Goal: Task Accomplishment & Management: Use online tool/utility

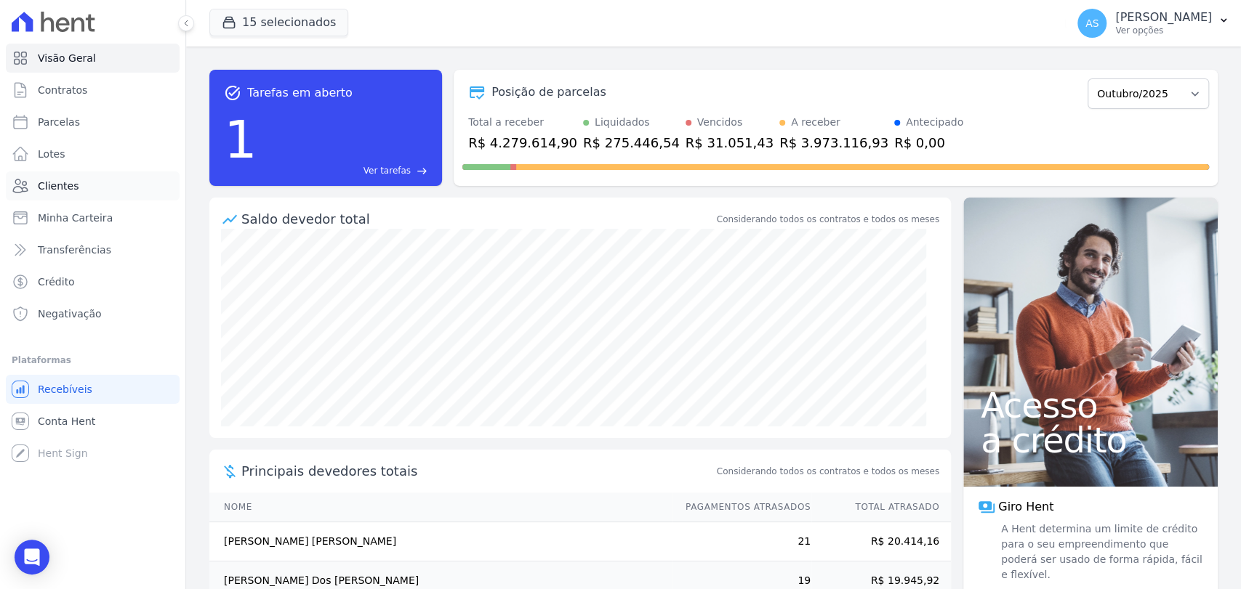
click at [35, 181] on link "Clientes" at bounding box center [93, 186] width 174 height 29
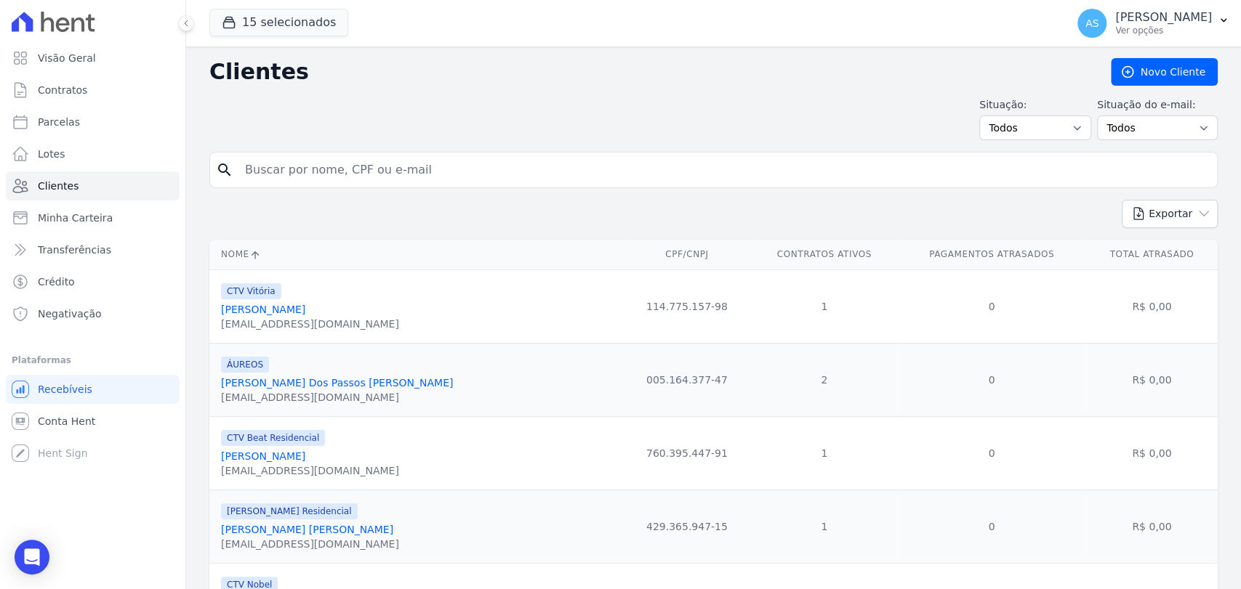
click at [289, 169] on input "search" at bounding box center [723, 170] width 975 height 29
type input "[PERSON_NAME]"
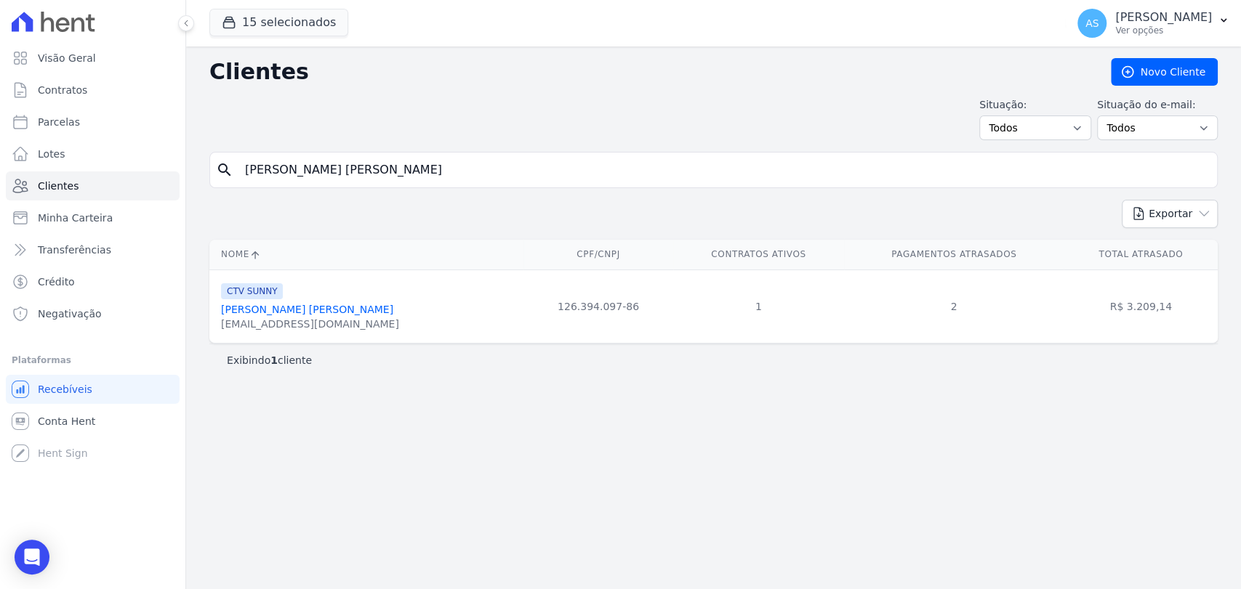
click at [254, 313] on link "[PERSON_NAME]" at bounding box center [307, 310] width 172 height 12
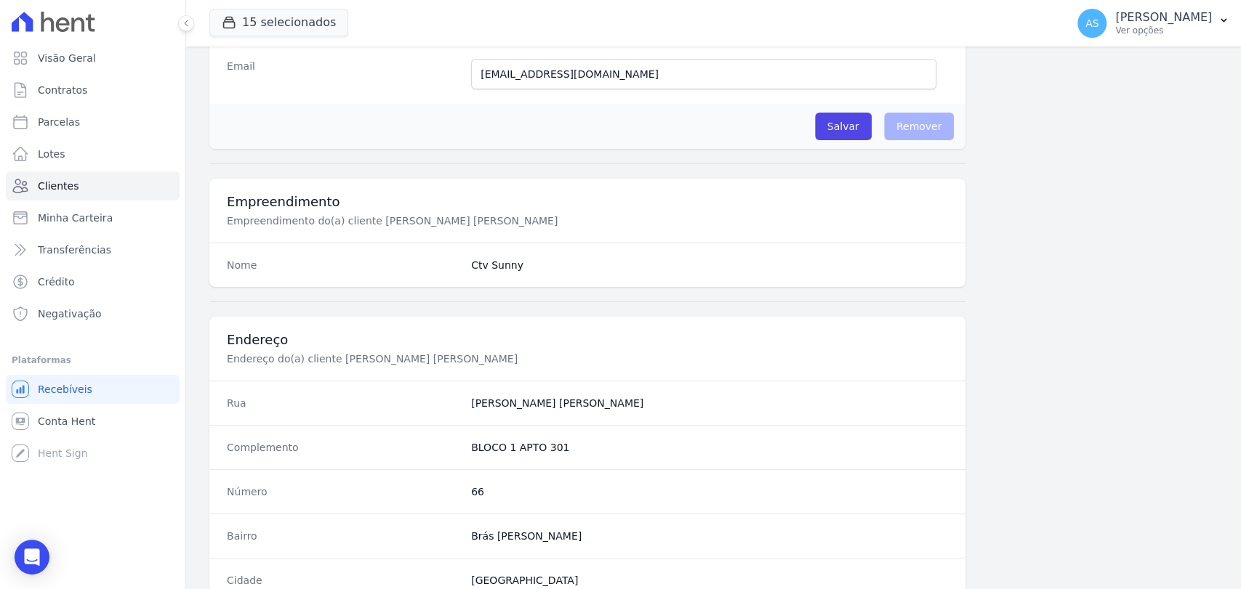
scroll to position [768, 0]
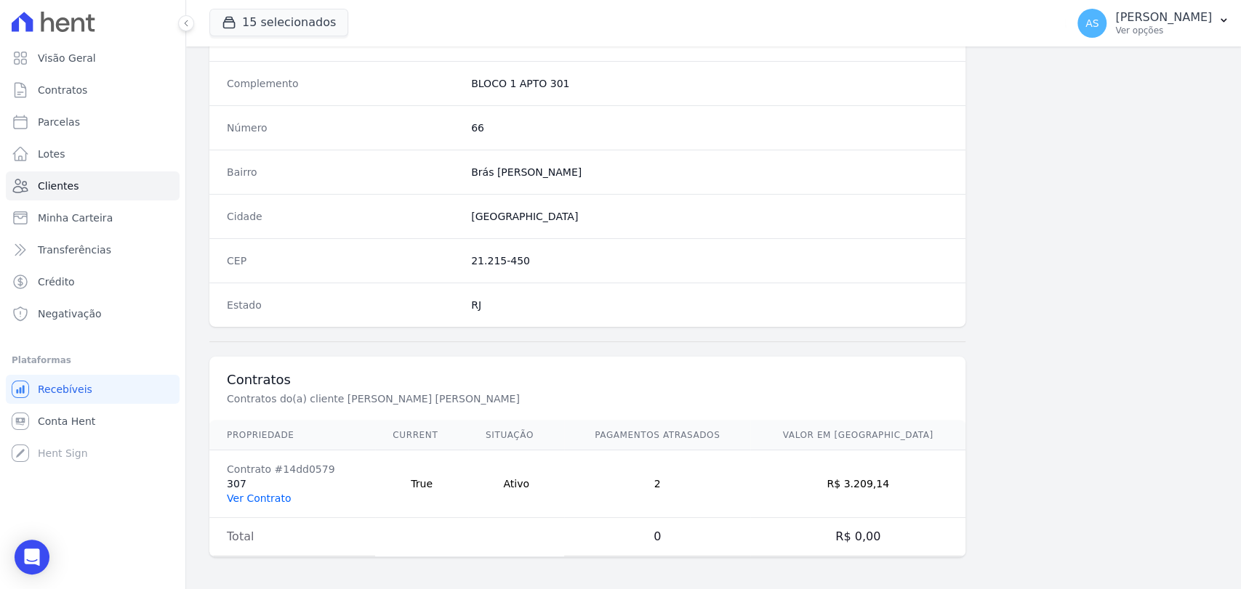
click at [246, 494] on link "Ver Contrato" at bounding box center [259, 499] width 64 height 12
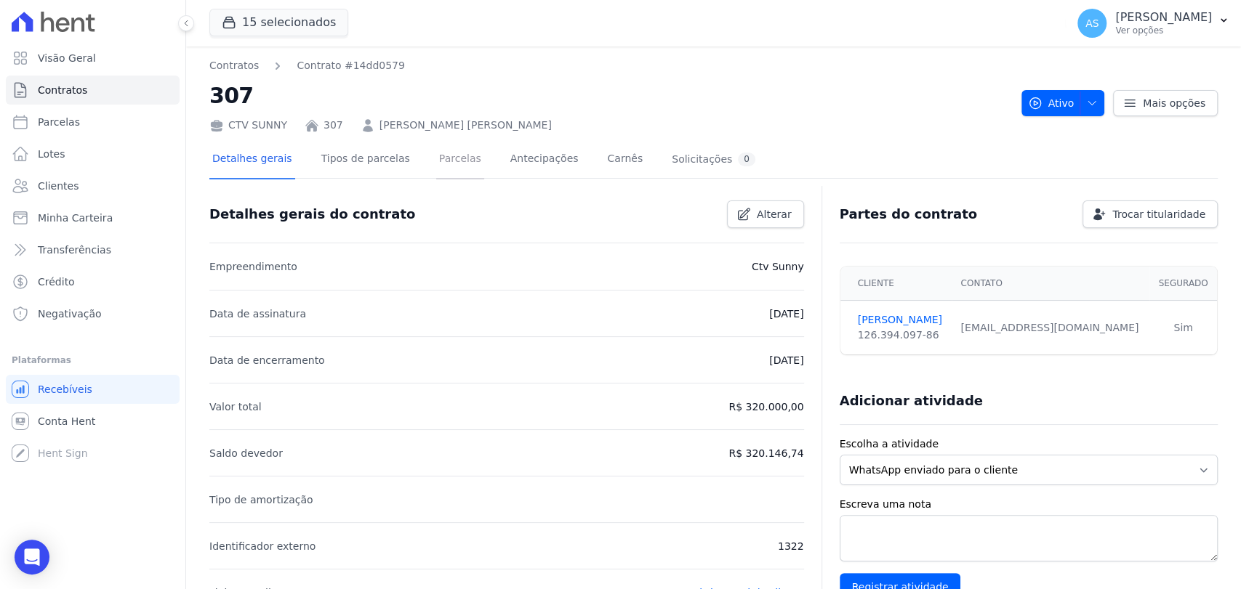
click at [436, 158] on link "Parcelas" at bounding box center [460, 160] width 48 height 39
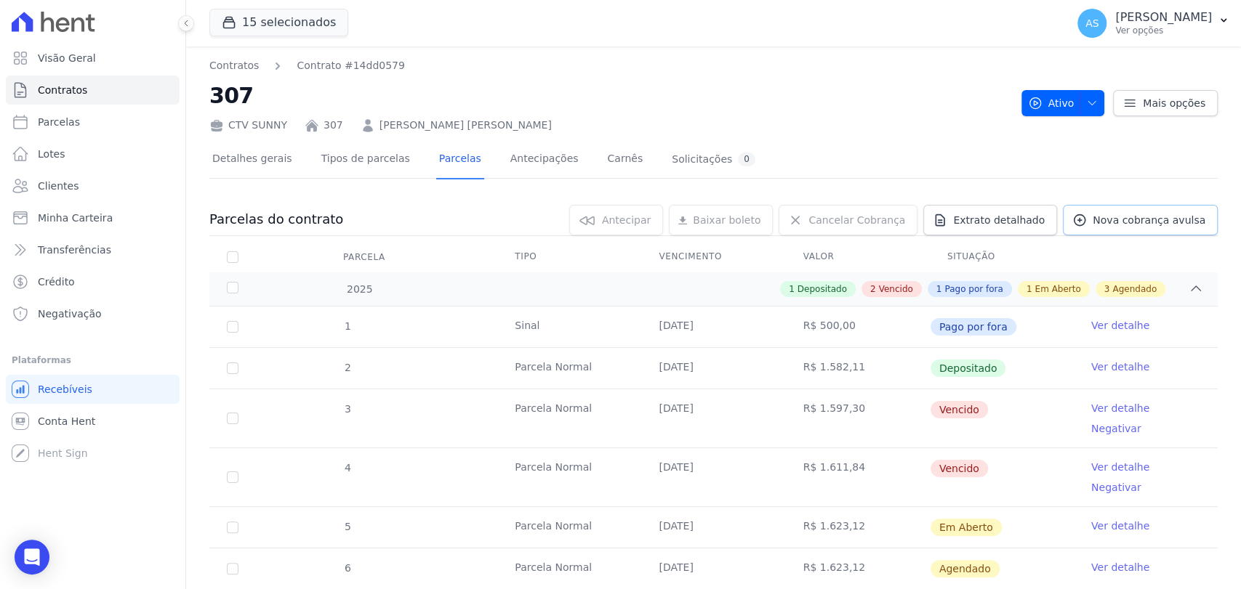
click at [1129, 219] on span "Nova cobrança avulsa" at bounding box center [1148, 220] width 113 height 15
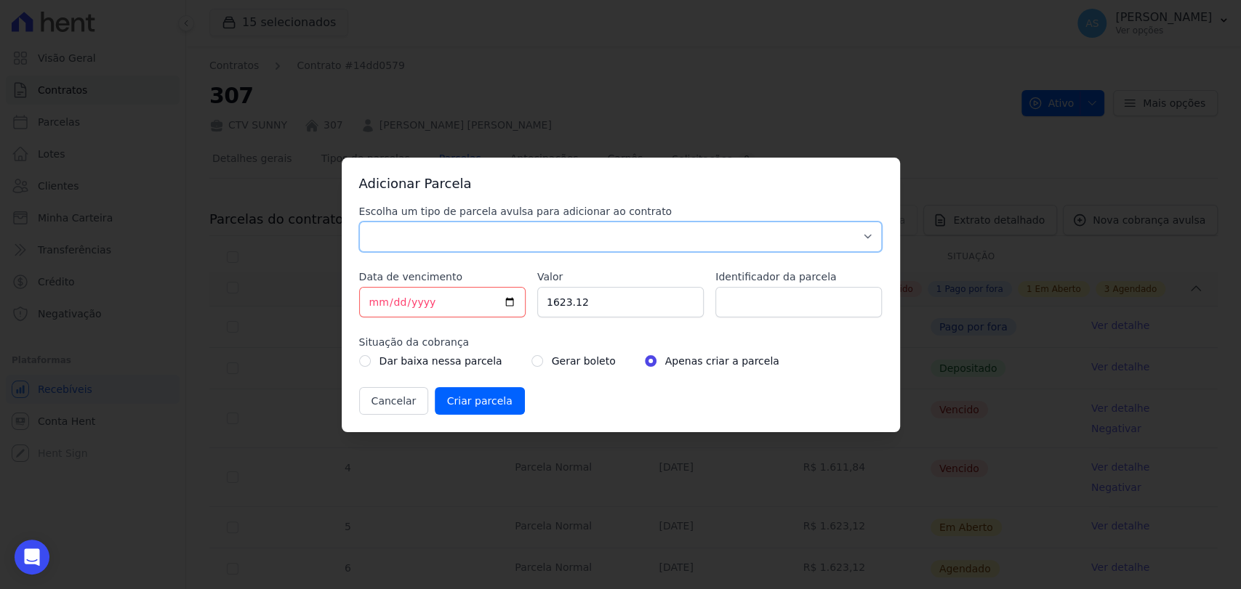
click at [369, 231] on select "Parcela Normal Sinal Caução Intercalada Chaves Pré Chaves Pós Chaves Taxas Quit…" at bounding box center [620, 237] width 523 height 31
select select "standard"
click at [359, 222] on select "Parcela Normal Sinal Caução Intercalada Chaves Pré Chaves Pós Chaves Taxas Quit…" at bounding box center [620, 237] width 523 height 31
click at [507, 305] on input "[DATE]" at bounding box center [442, 302] width 166 height 31
type input "[DATE]"
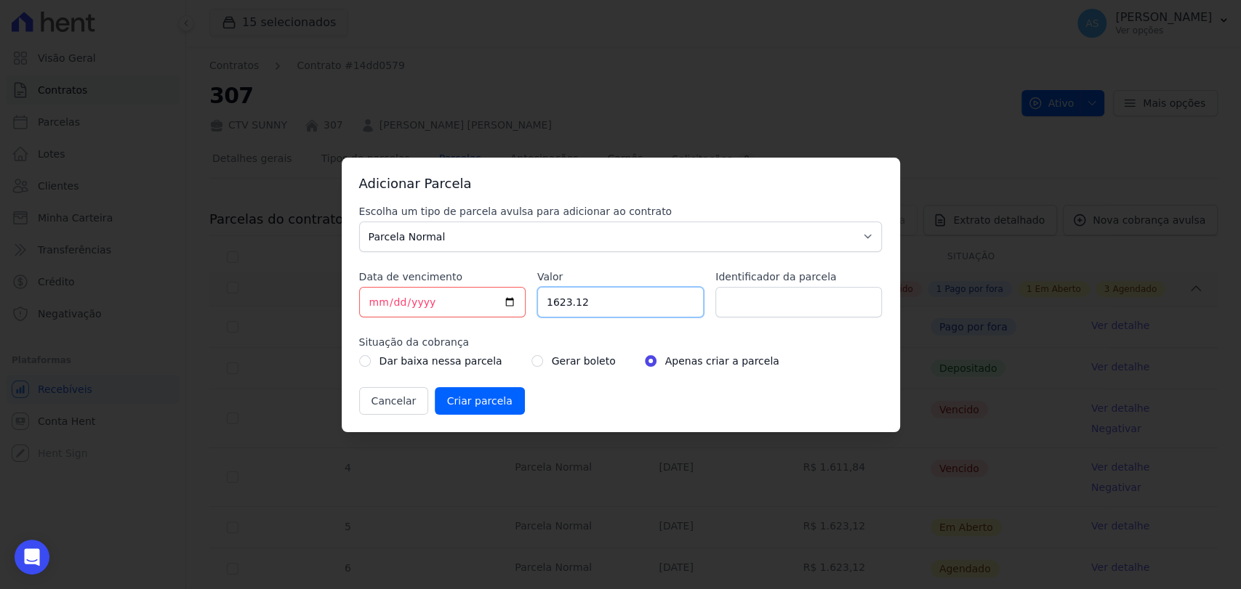
drag, startPoint x: 592, startPoint y: 316, endPoint x: 405, endPoint y: 318, distance: 186.8
click at [405, 318] on div "Escolha um tipo de parcela avulsa para adicionar ao contrato Parcela Normal Sin…" at bounding box center [620, 309] width 523 height 211
type input "3356.42"
click at [763, 294] on input "Identificador da parcela" at bounding box center [798, 302] width 166 height 31
type input "A"
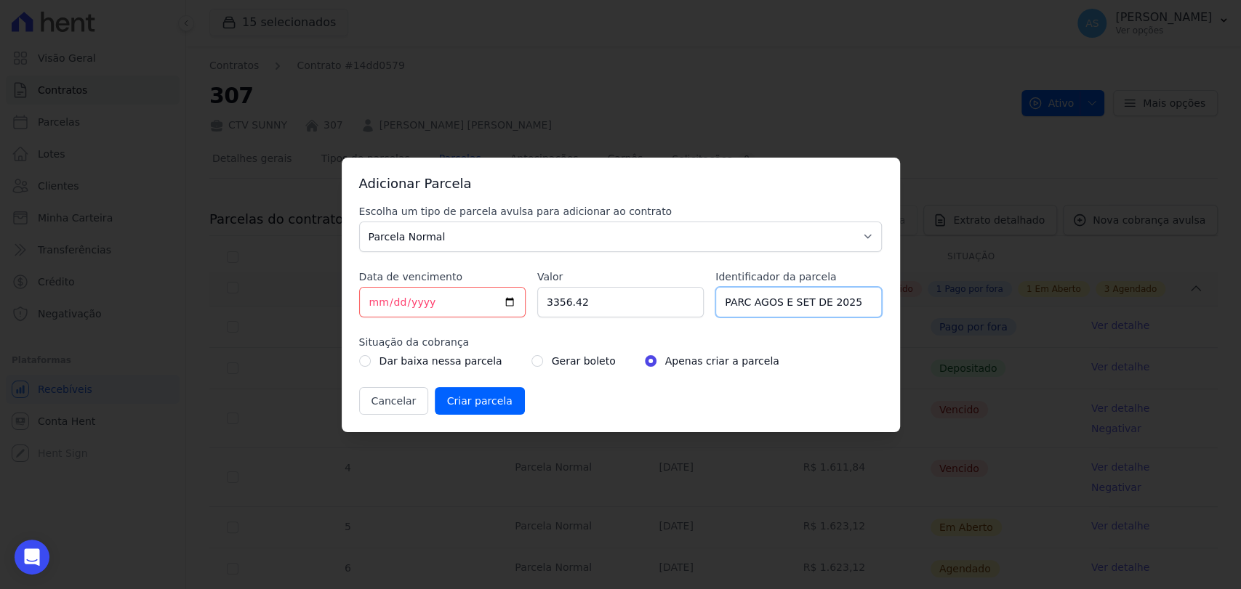
click at [746, 299] on input "PARC AGOS E SET DE 2025" at bounding box center [798, 302] width 166 height 31
type input "PARC MENSAL AGOS E SET DE 2025"
click at [531, 361] on input "radio" at bounding box center [537, 361] width 12 height 12
radio input "true"
click at [453, 397] on input "Criar parcela" at bounding box center [480, 401] width 90 height 28
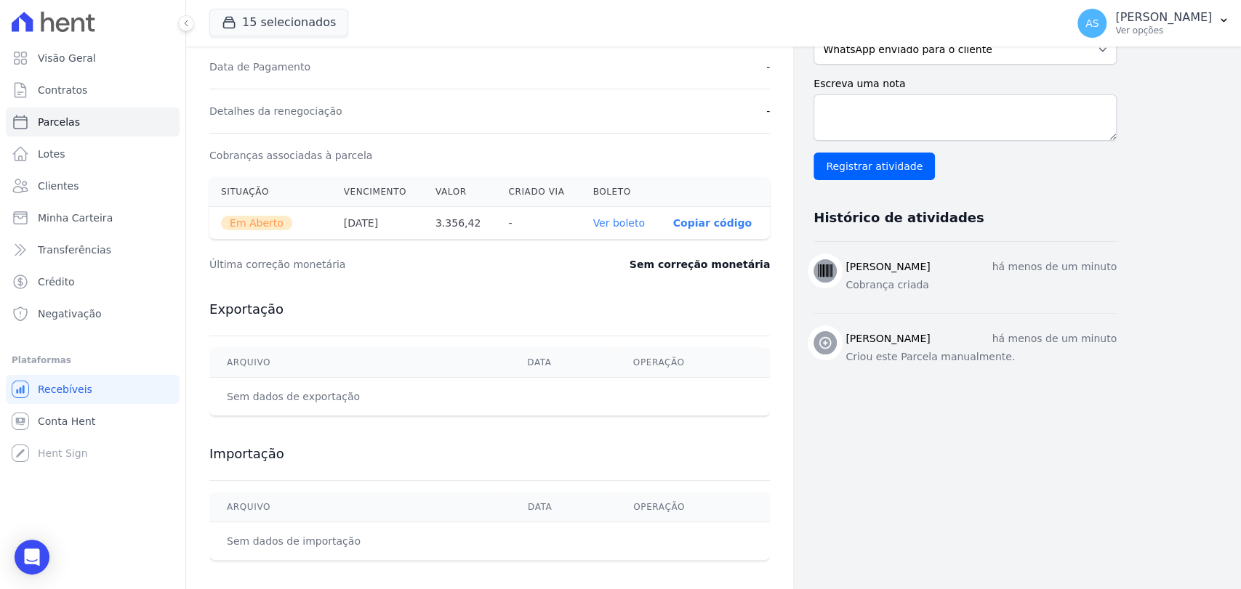
scroll to position [403, 0]
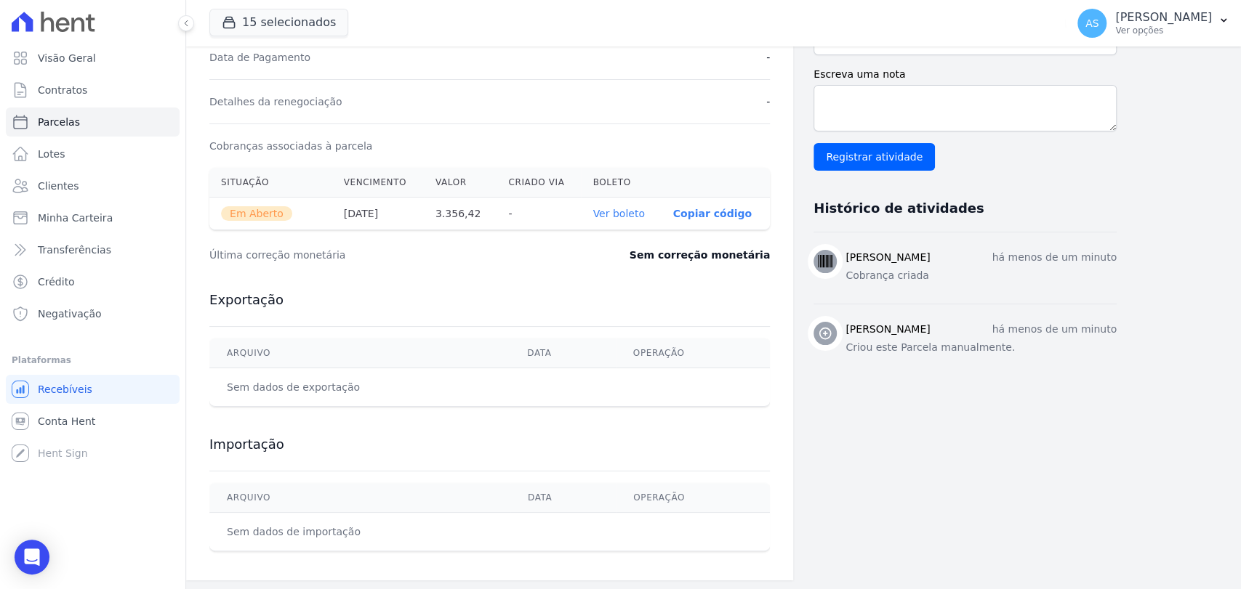
click at [613, 209] on link "Ver boleto" at bounding box center [618, 214] width 52 height 12
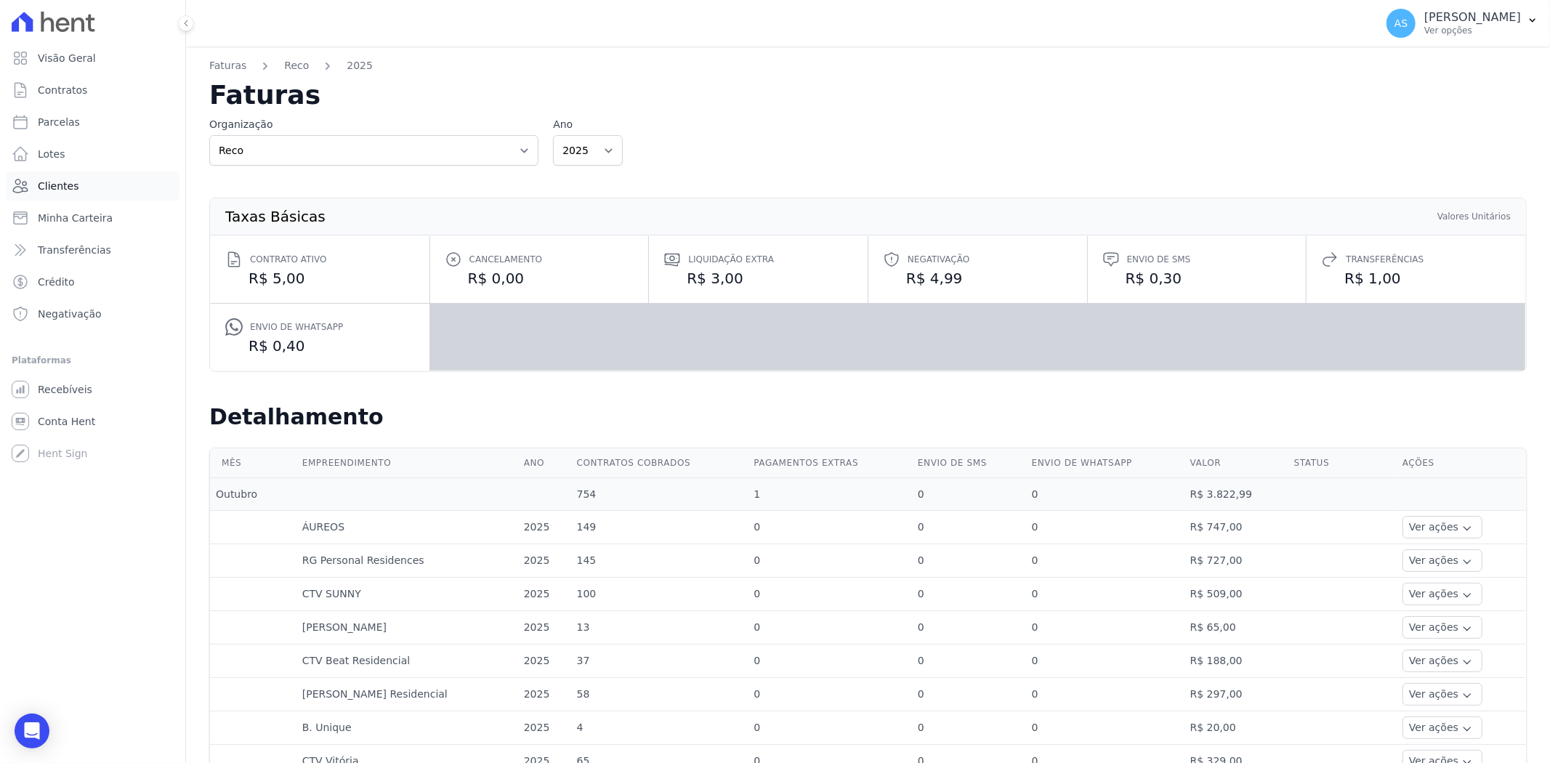
click at [52, 185] on span "Clientes" at bounding box center [58, 186] width 41 height 15
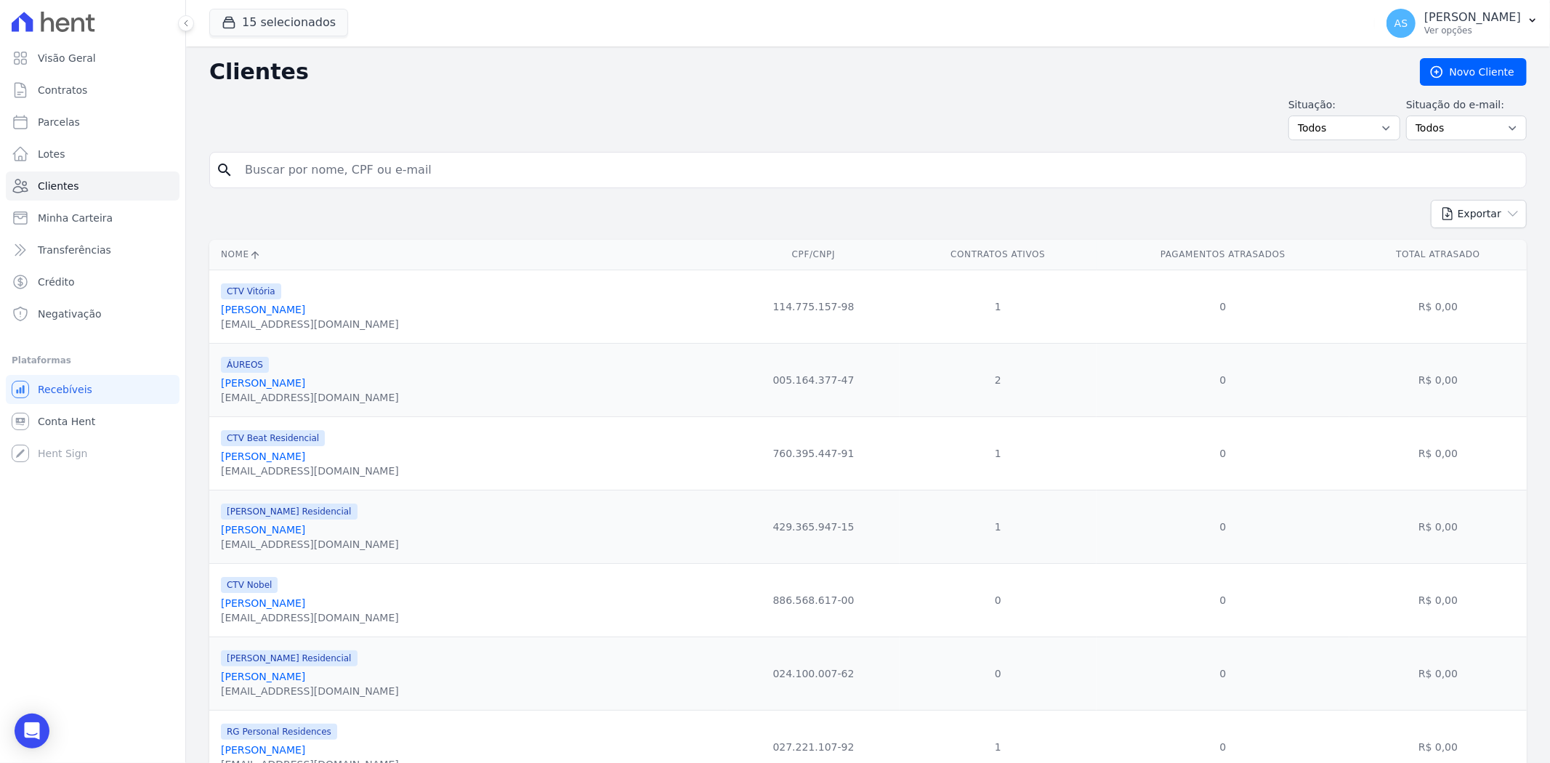
click at [302, 169] on input "search" at bounding box center [878, 170] width 1284 height 29
paste input "[PERSON_NAME]"
type input "[PERSON_NAME]"
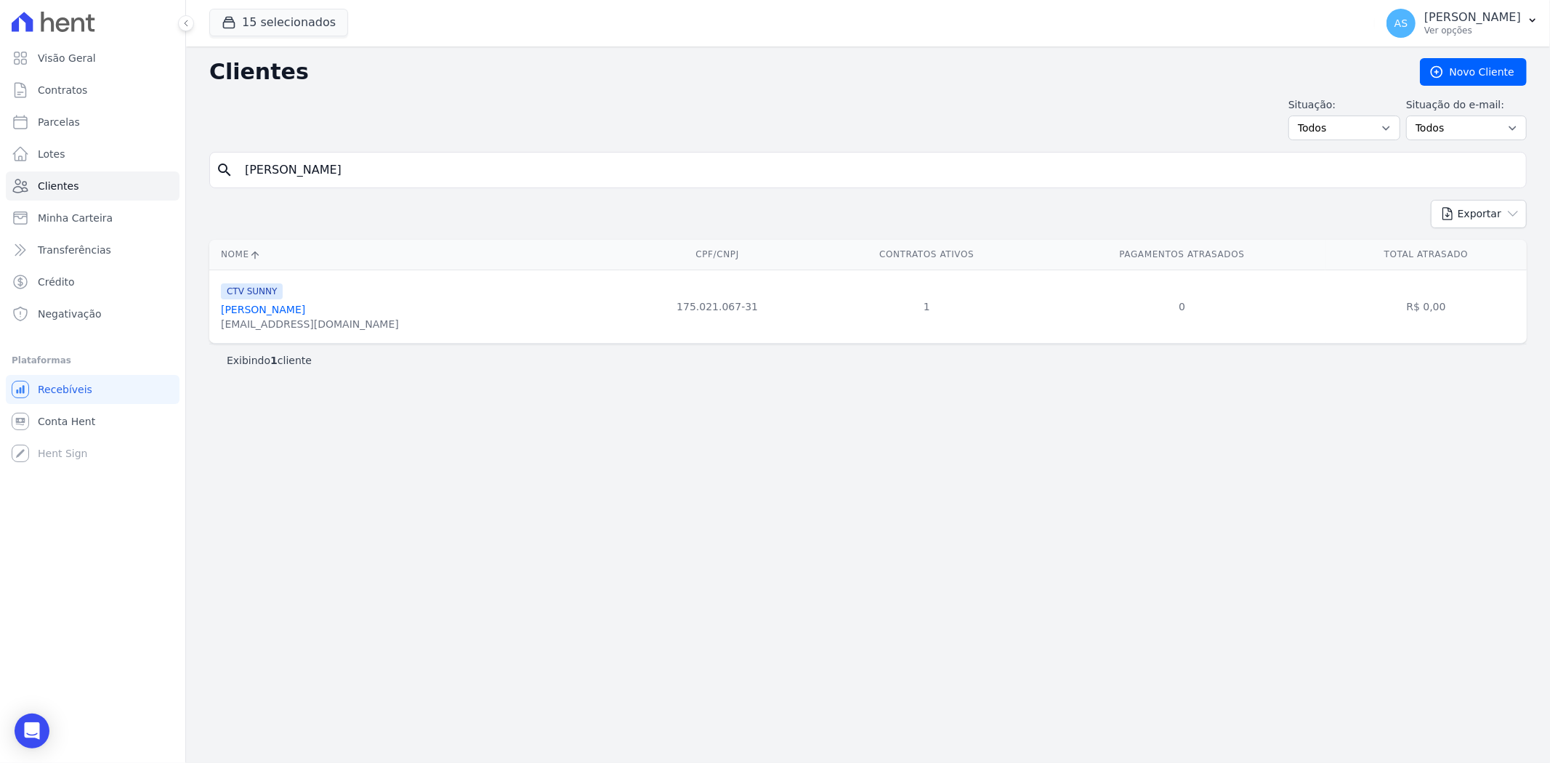
click at [275, 307] on link "[PERSON_NAME]" at bounding box center [263, 310] width 84 height 12
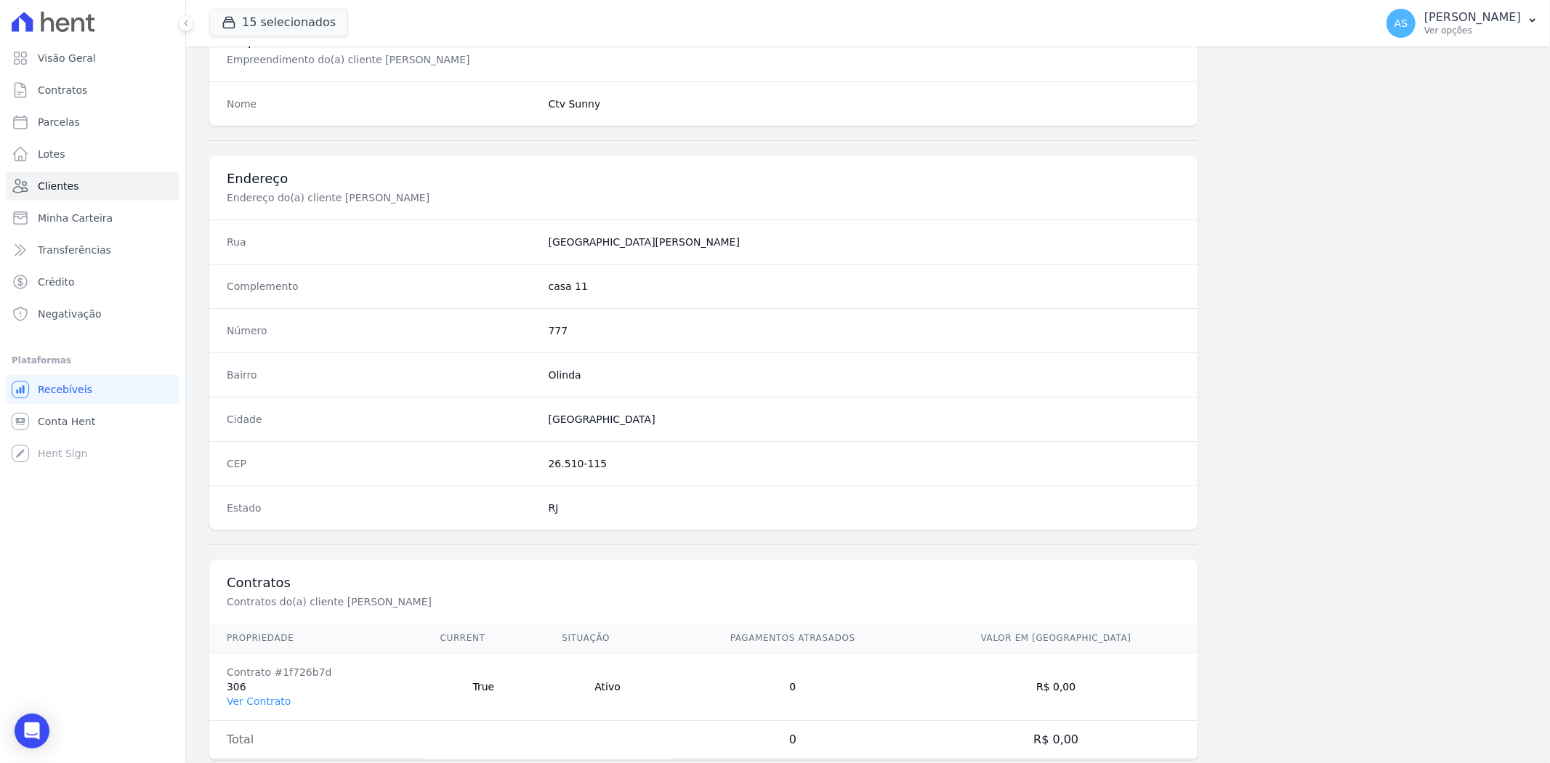
scroll to position [599, 0]
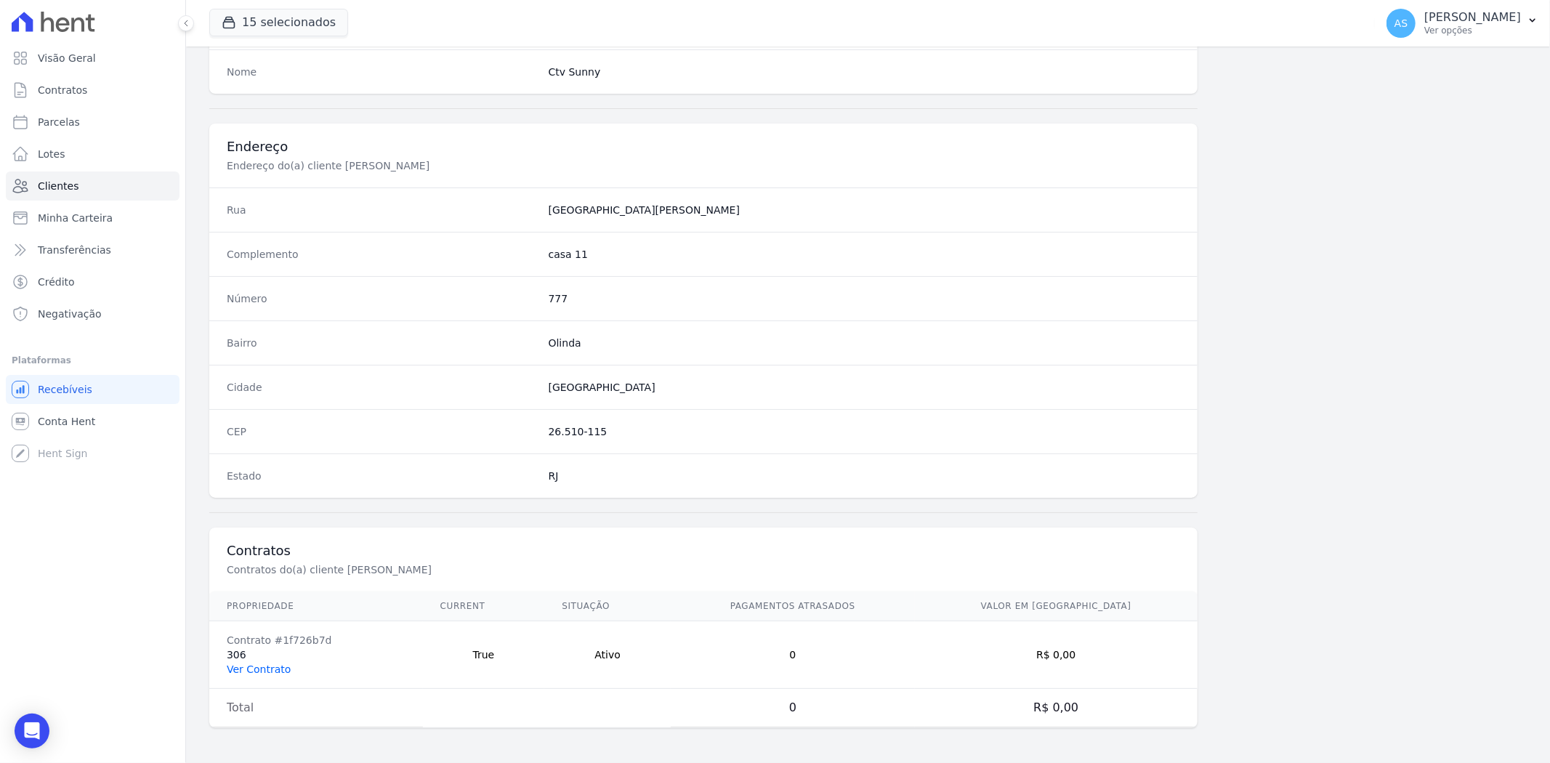
click at [250, 670] on link "Ver Contrato" at bounding box center [259, 670] width 64 height 12
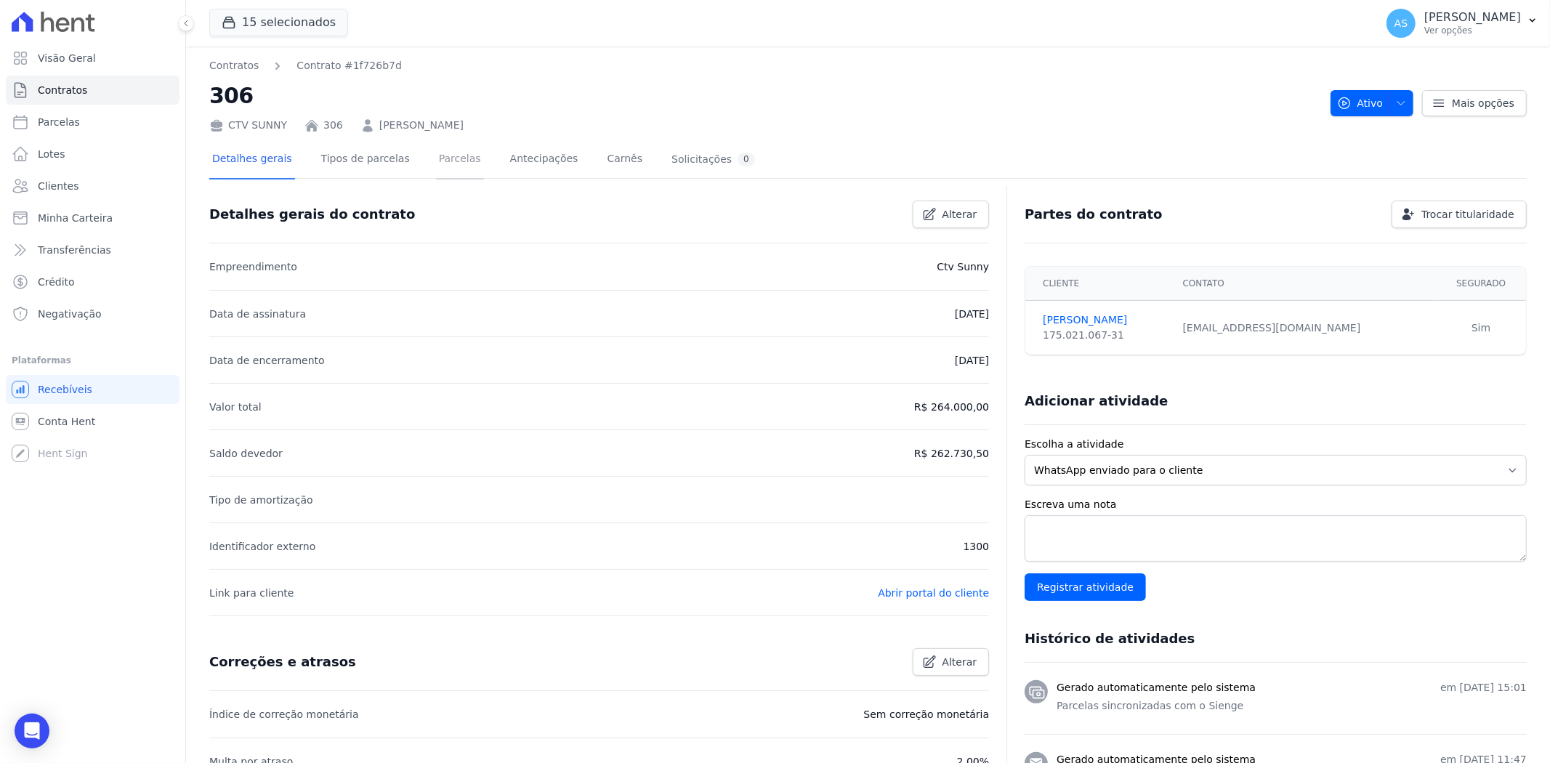
click at [438, 162] on link "Parcelas" at bounding box center [460, 160] width 48 height 39
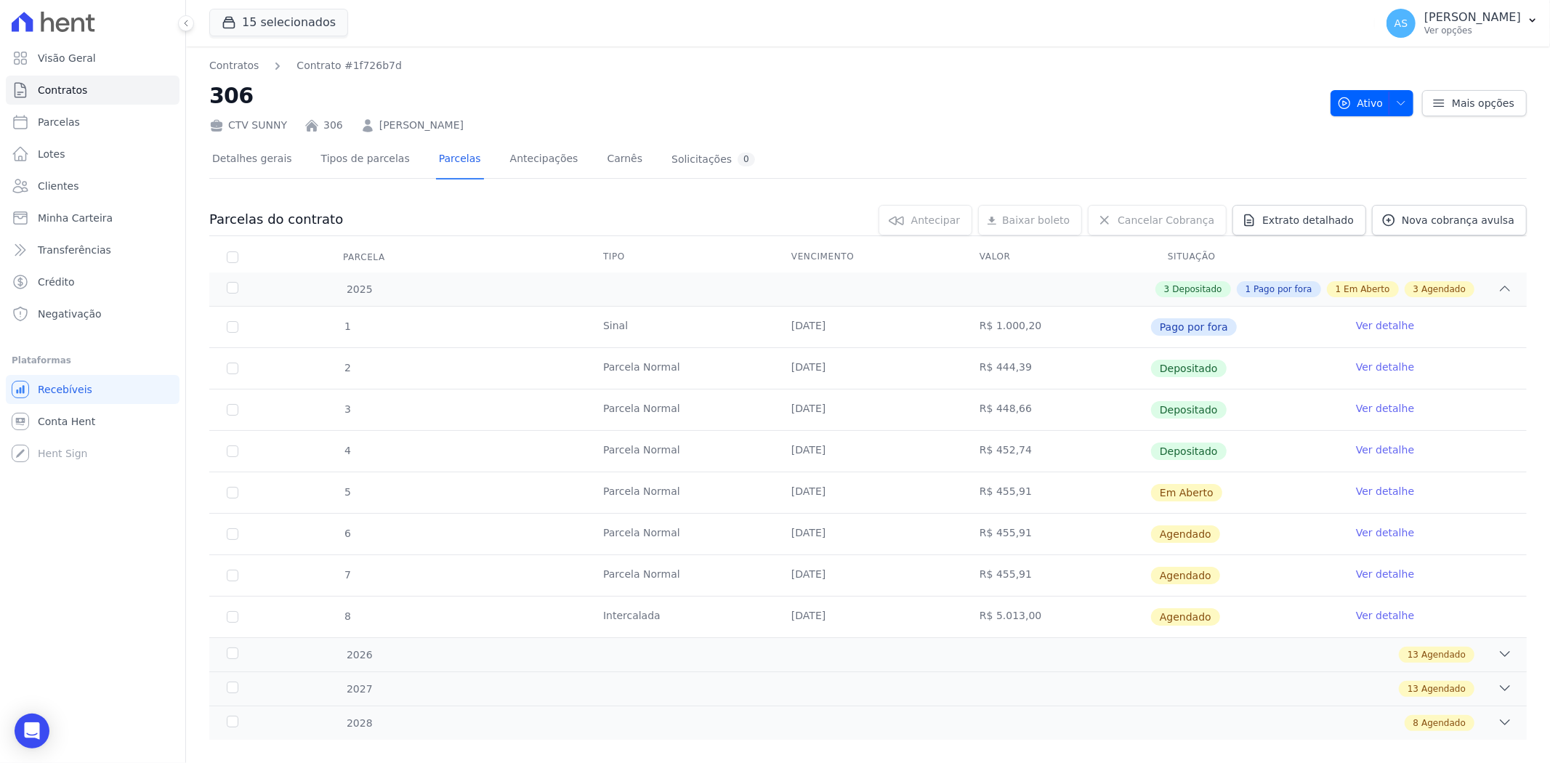
click at [1375, 491] on link "Ver detalhe" at bounding box center [1385, 491] width 58 height 15
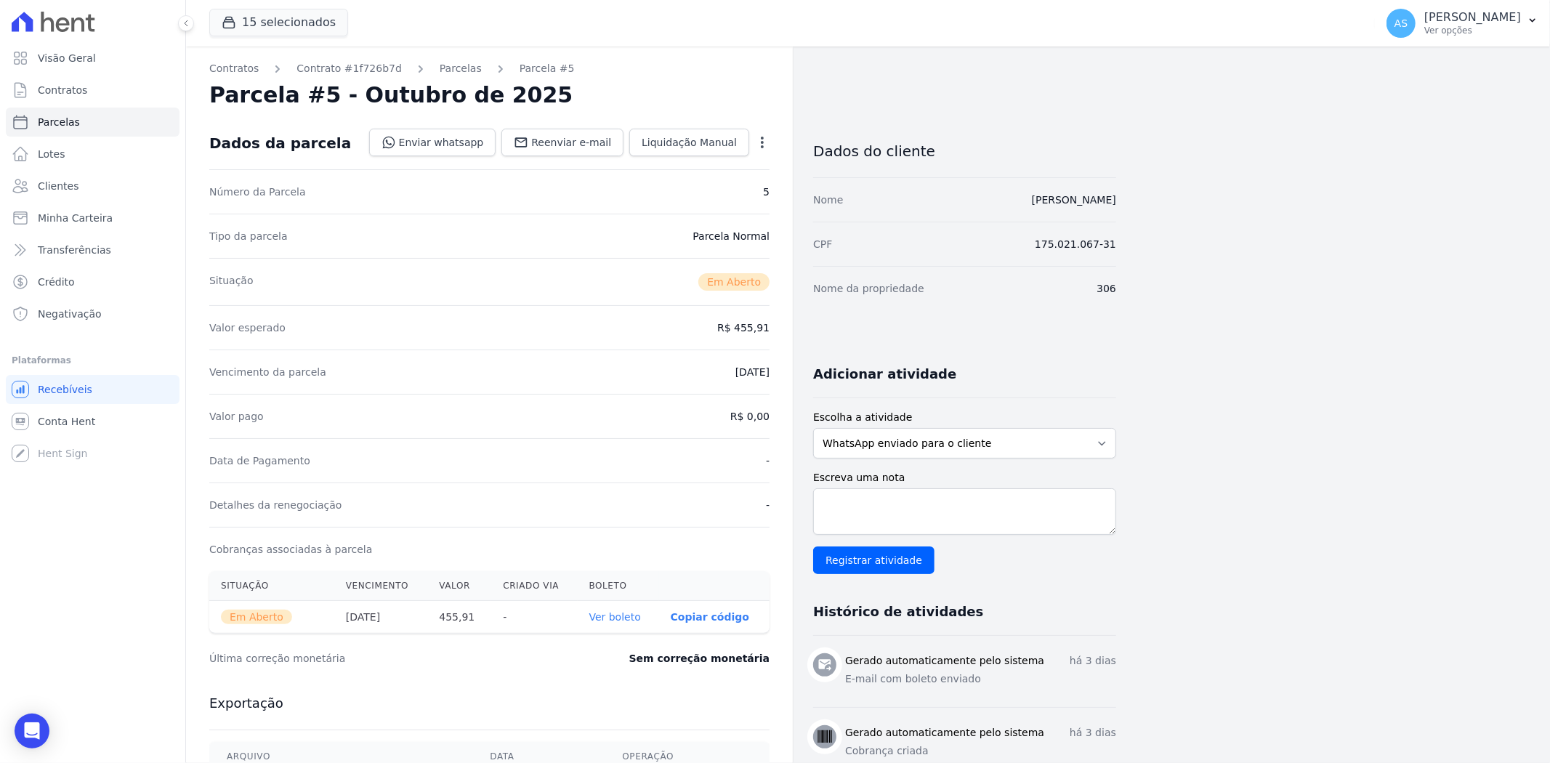
click at [620, 616] on link "Ver boleto" at bounding box center [615, 617] width 52 height 12
click at [59, 192] on span "Clientes" at bounding box center [58, 186] width 41 height 15
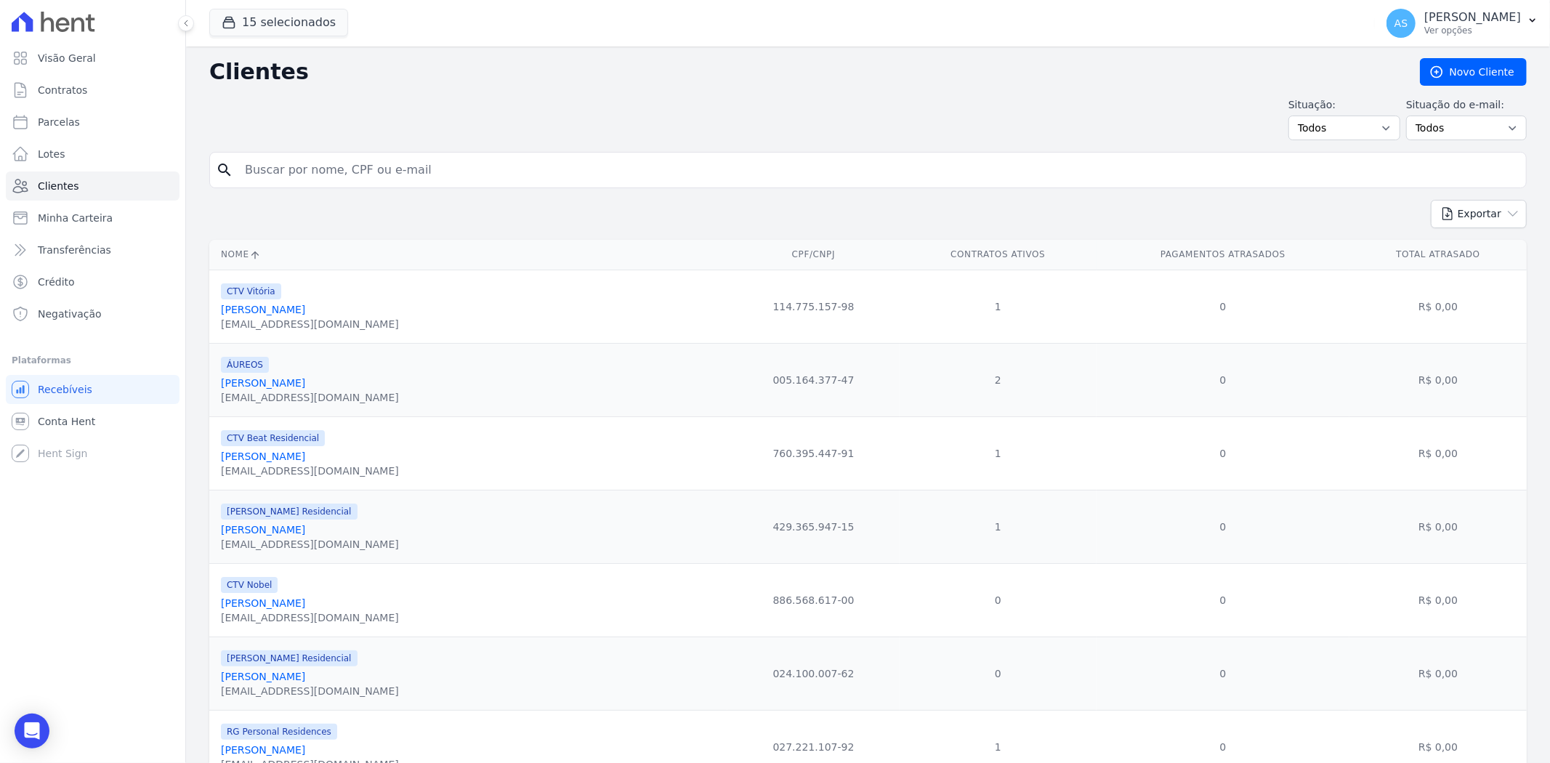
click at [406, 176] on input "search" at bounding box center [878, 170] width 1284 height 29
type input "[PERSON_NAME]"
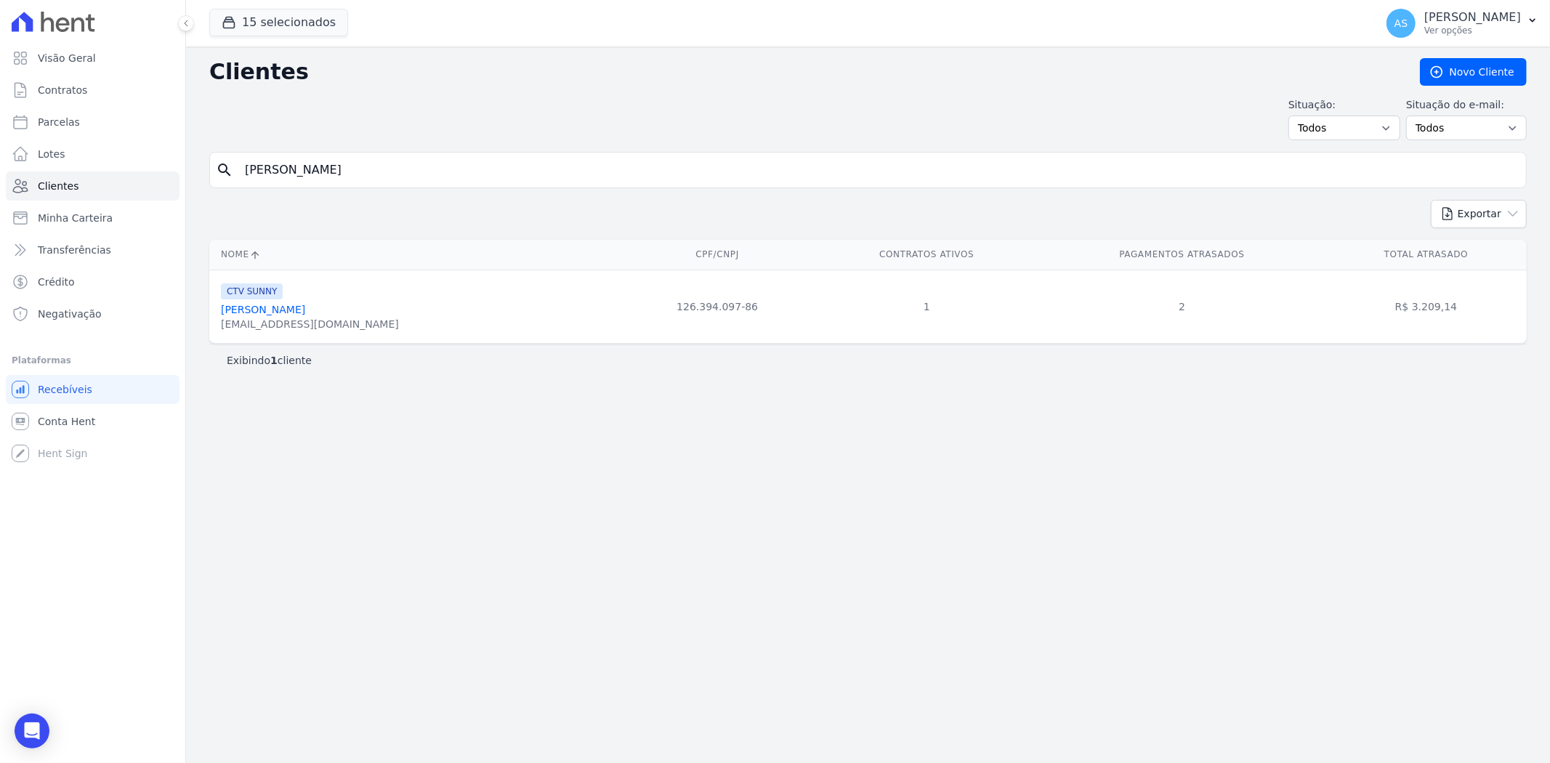
click at [230, 315] on link "[PERSON_NAME]" at bounding box center [263, 310] width 84 height 12
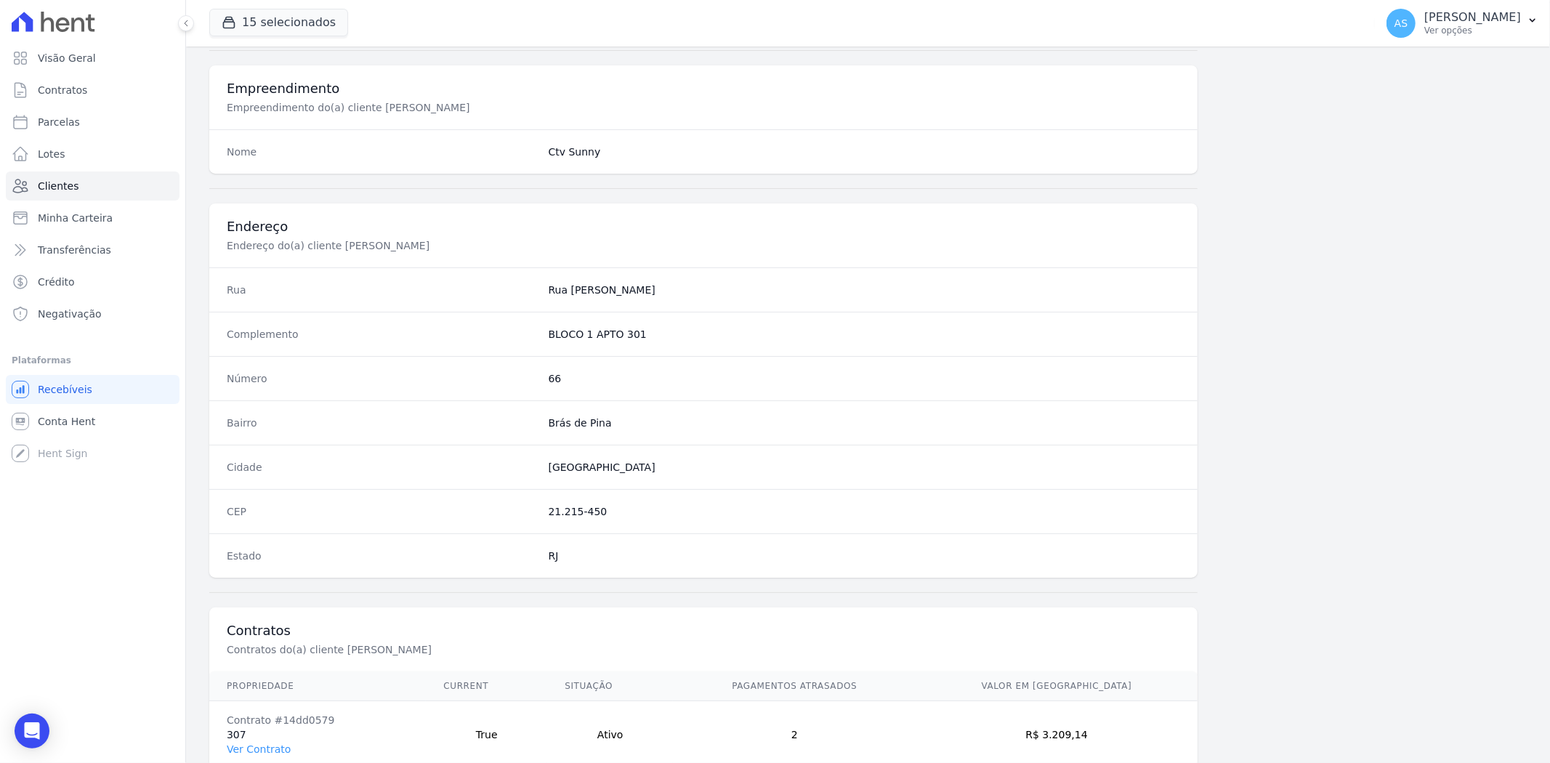
scroll to position [599, 0]
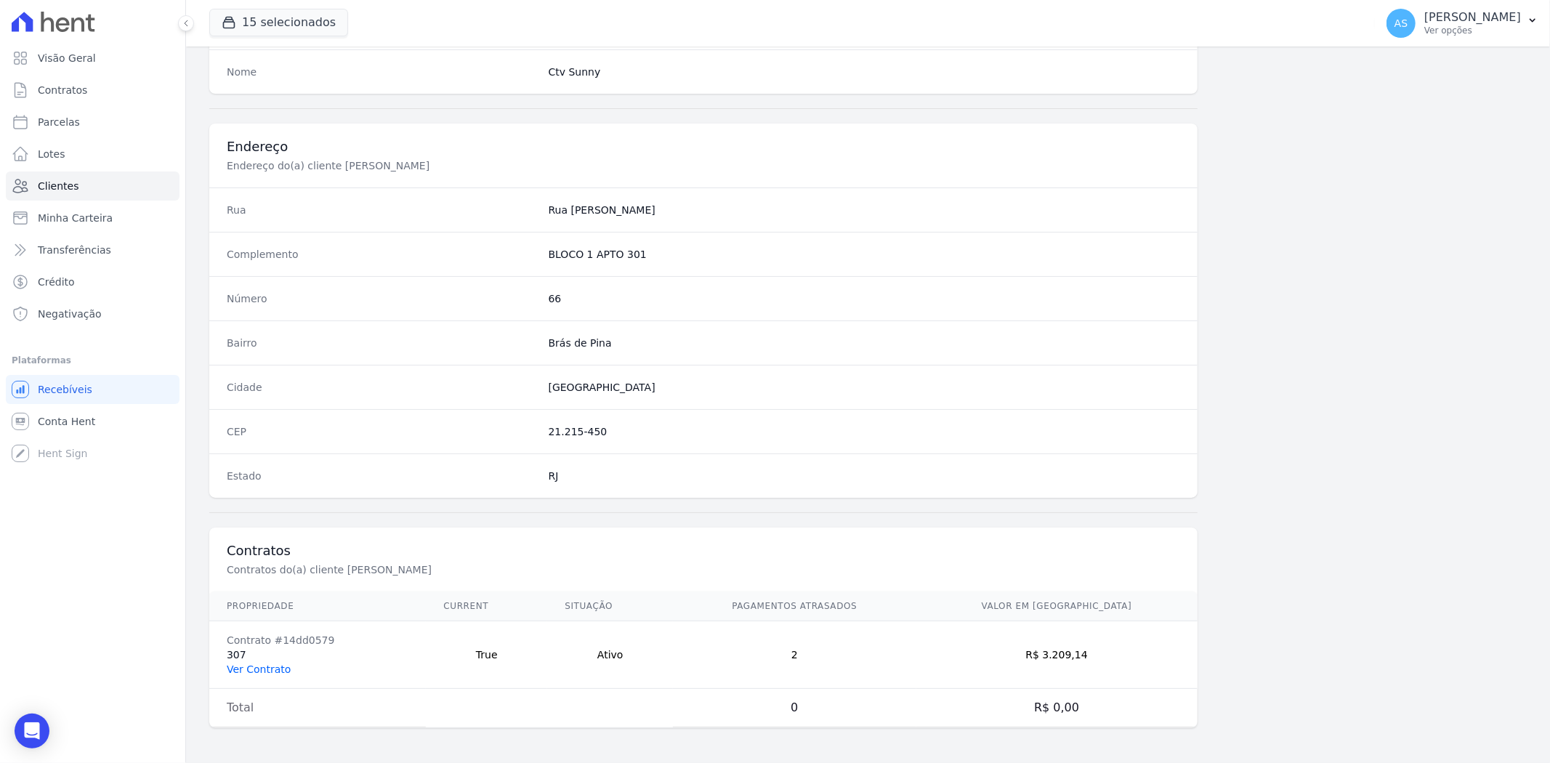
click at [234, 670] on link "Ver Contrato" at bounding box center [259, 670] width 64 height 12
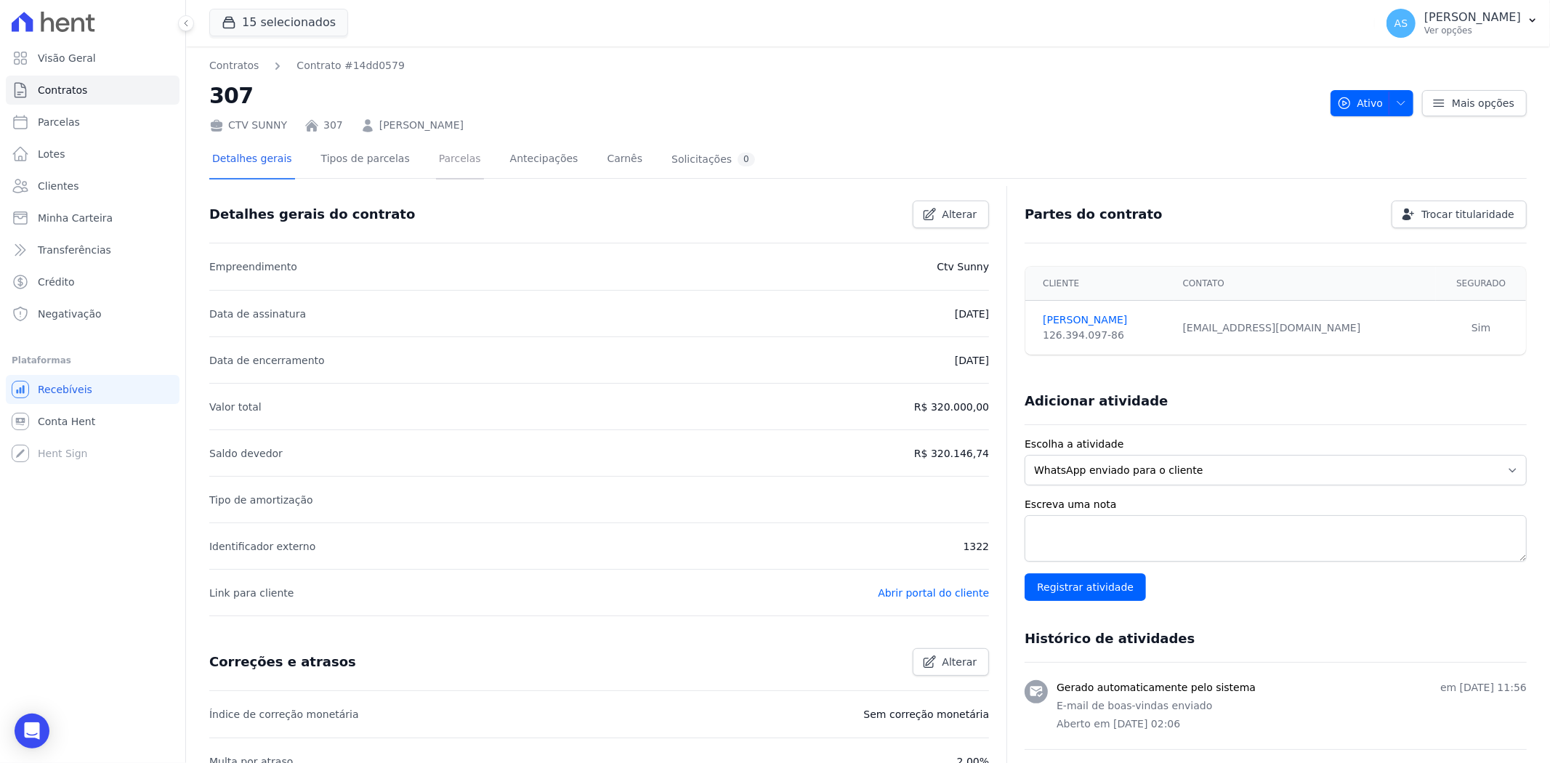
click at [439, 161] on link "Parcelas" at bounding box center [460, 160] width 48 height 39
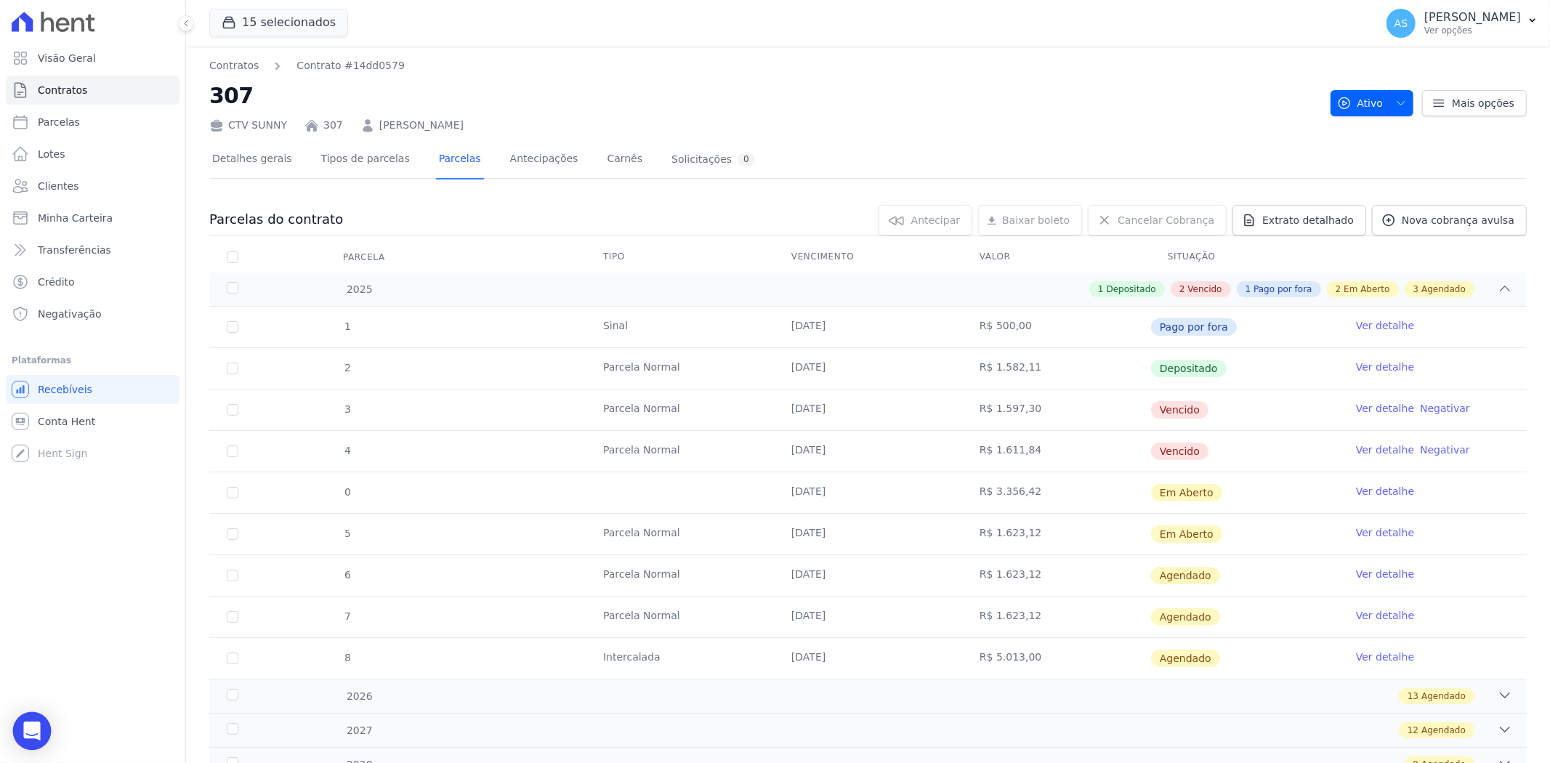
click at [31, 725] on icon "Open Intercom Messenger" at bounding box center [31, 731] width 17 height 19
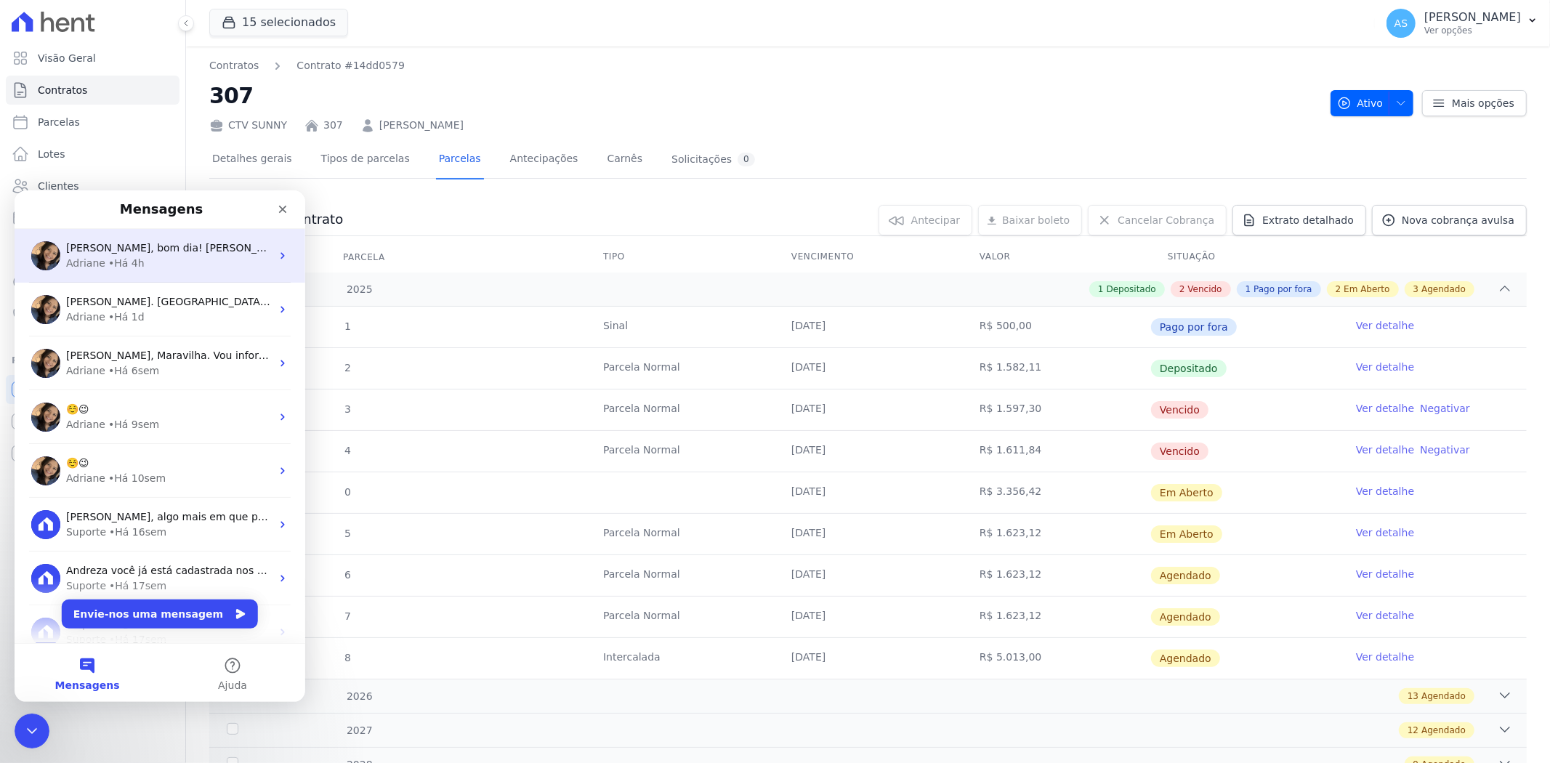
click at [163, 265] on div "Adriane • Há 4h" at bounding box center [168, 262] width 205 height 15
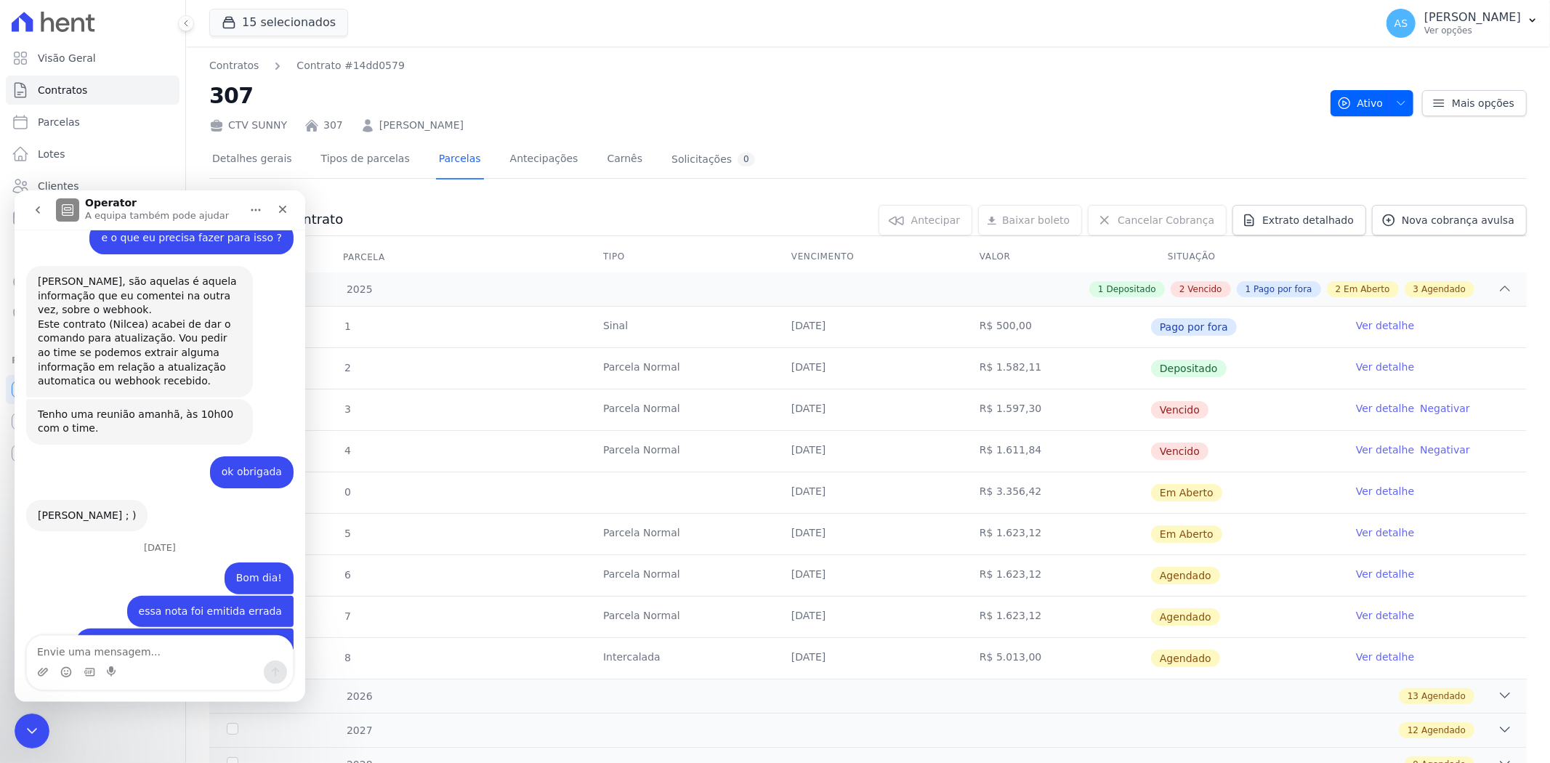
scroll to position [5697, 0]
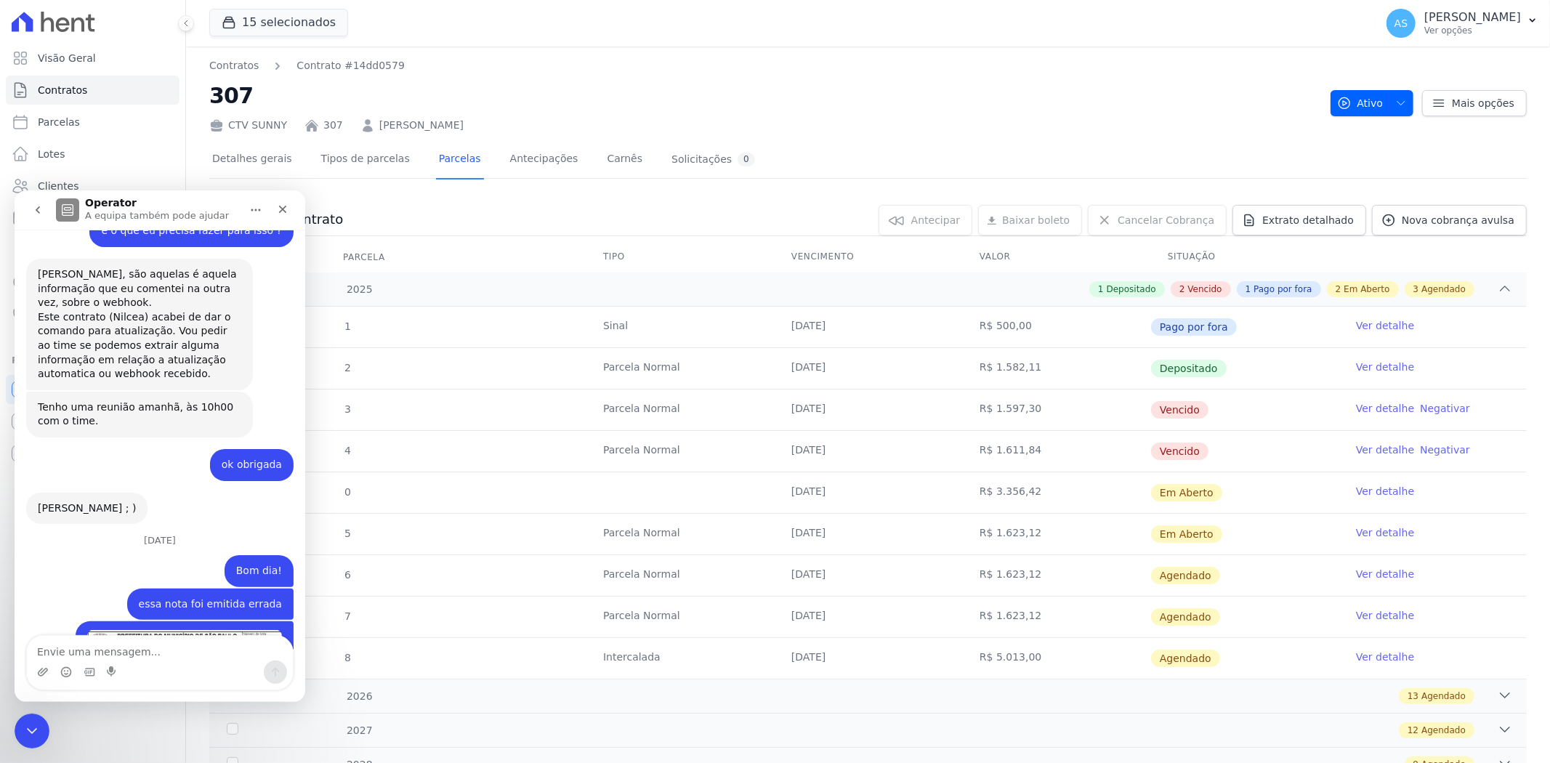
click at [67, 637] on textarea "Envie uma mensagem..." at bounding box center [160, 647] width 266 height 25
type textarea "adri, exclui pf essa parcela de 3.356,42?"
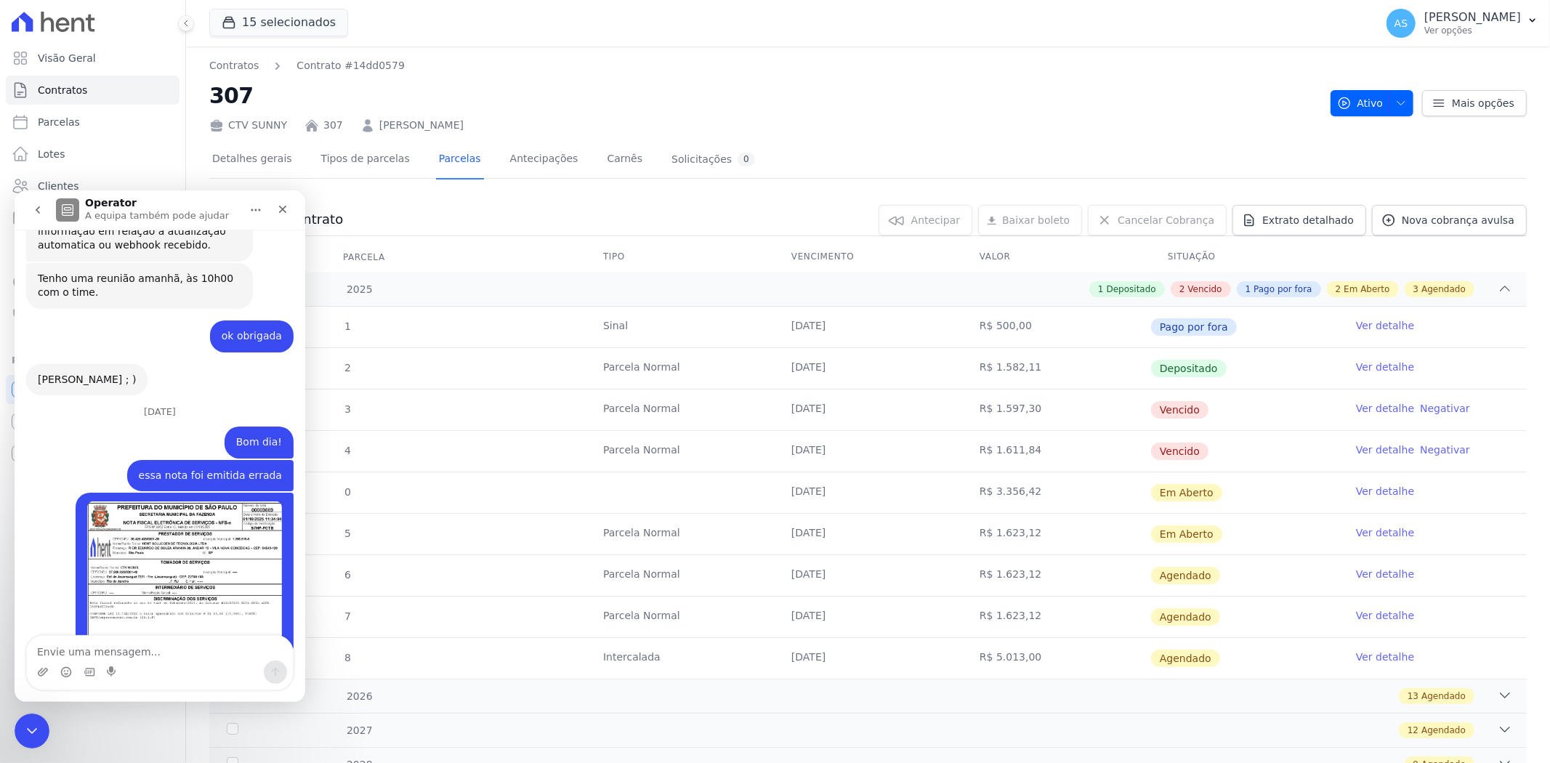
scroll to position [5825, 0]
click at [1369, 488] on link "Ver detalhe" at bounding box center [1385, 491] width 58 height 15
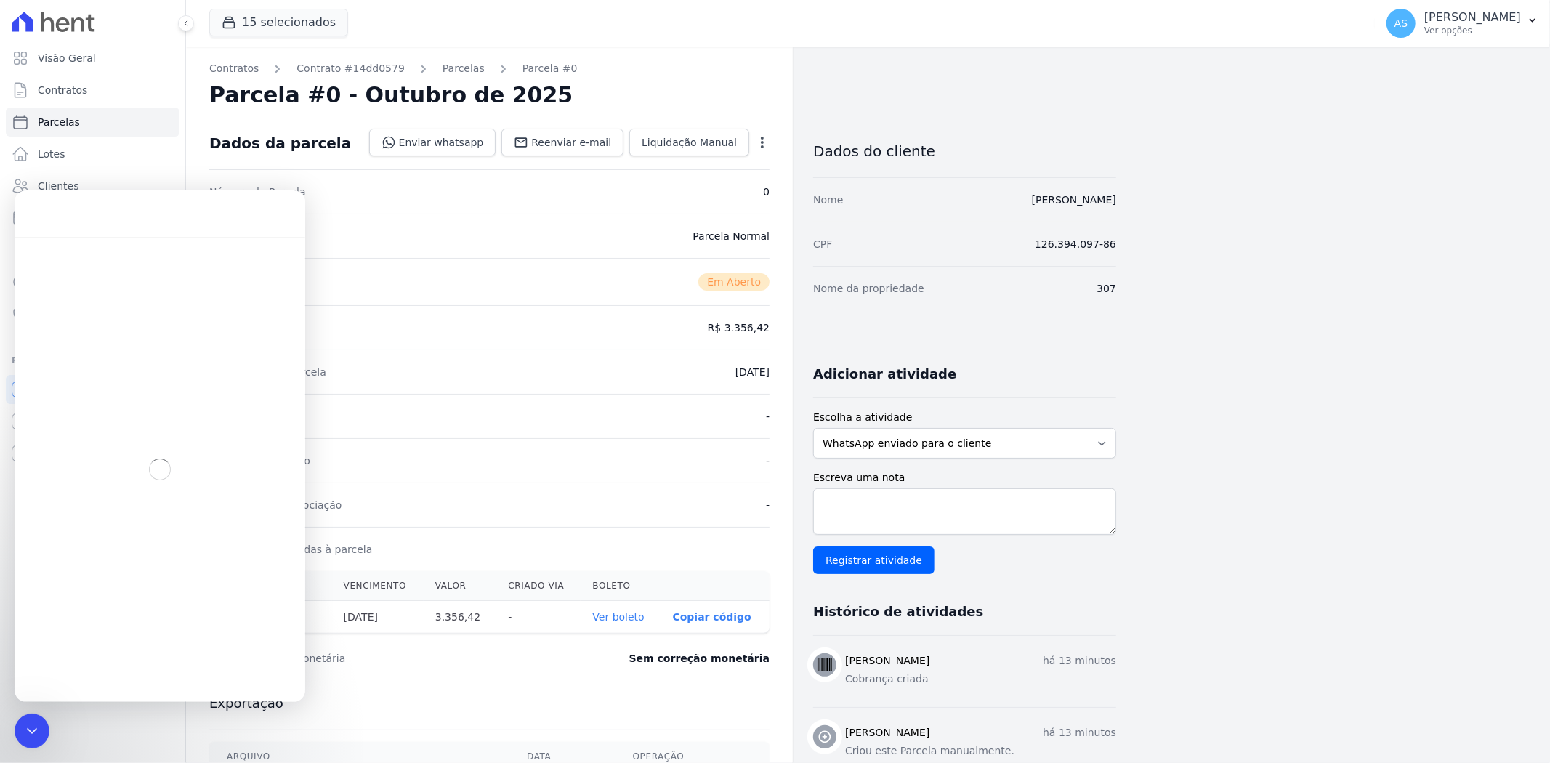
click at [758, 142] on icon "button" at bounding box center [762, 142] width 15 height 15
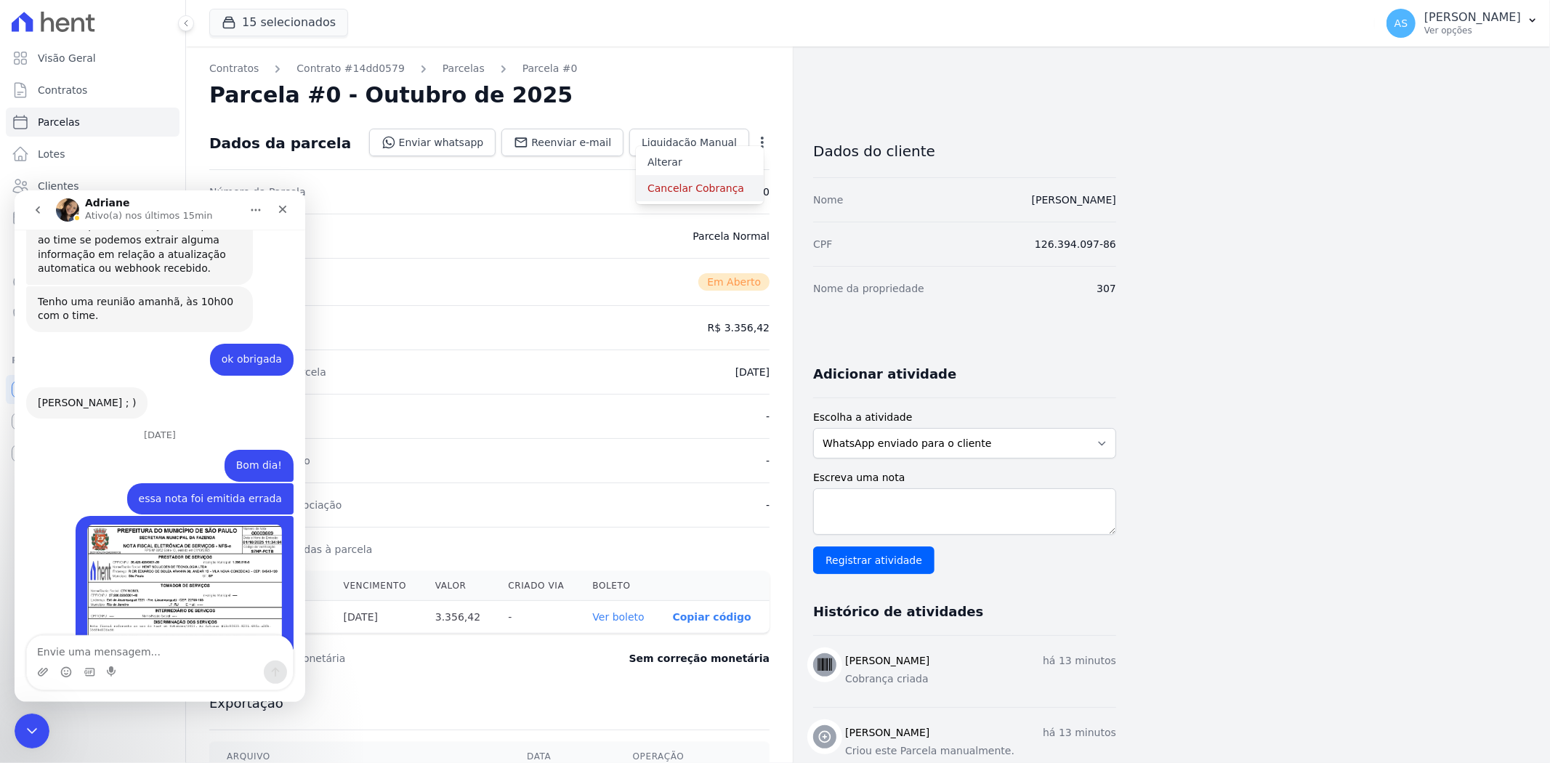
click at [696, 187] on link "Cancelar Cobrança" at bounding box center [700, 188] width 128 height 26
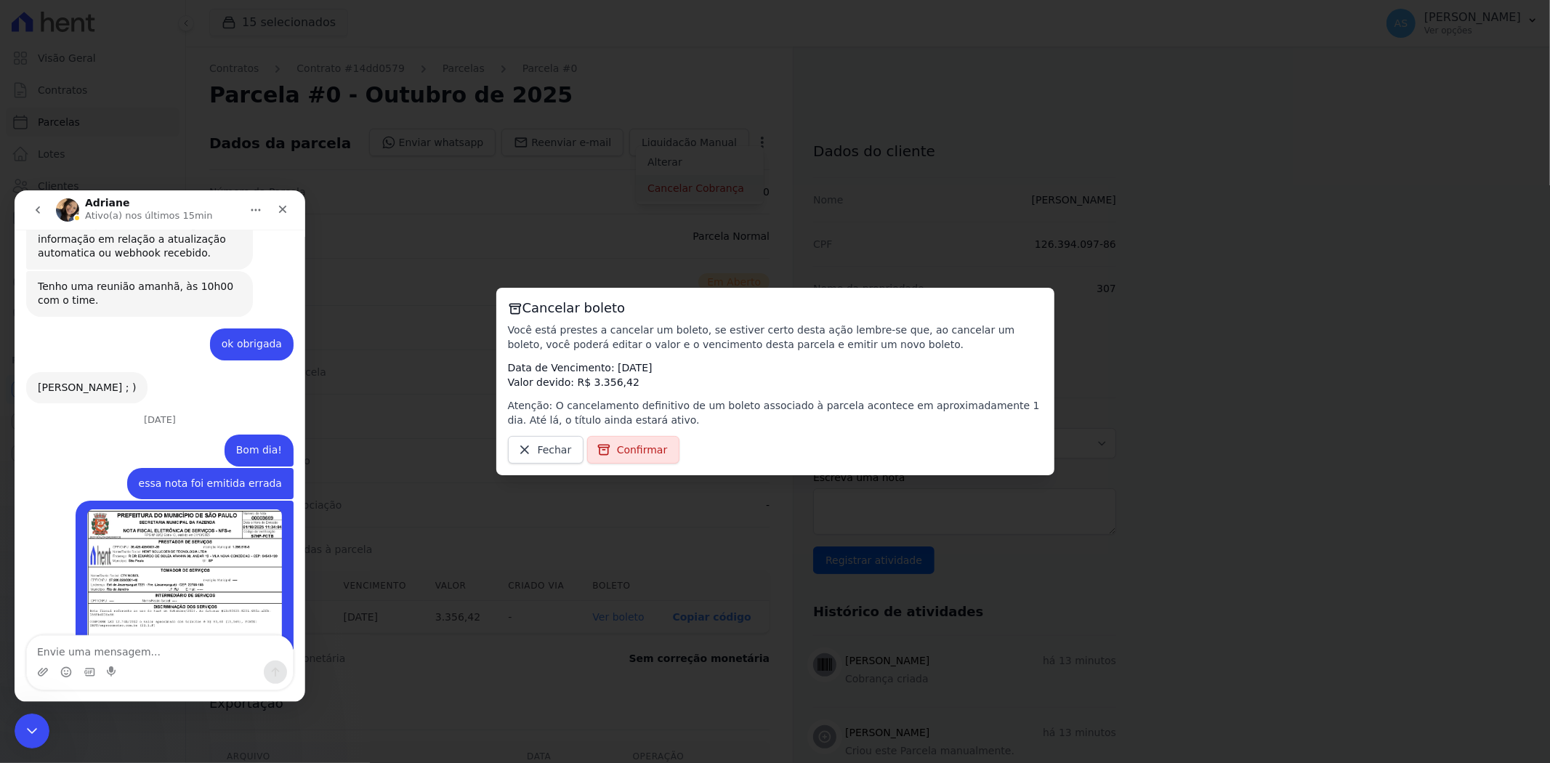
scroll to position [5825, 0]
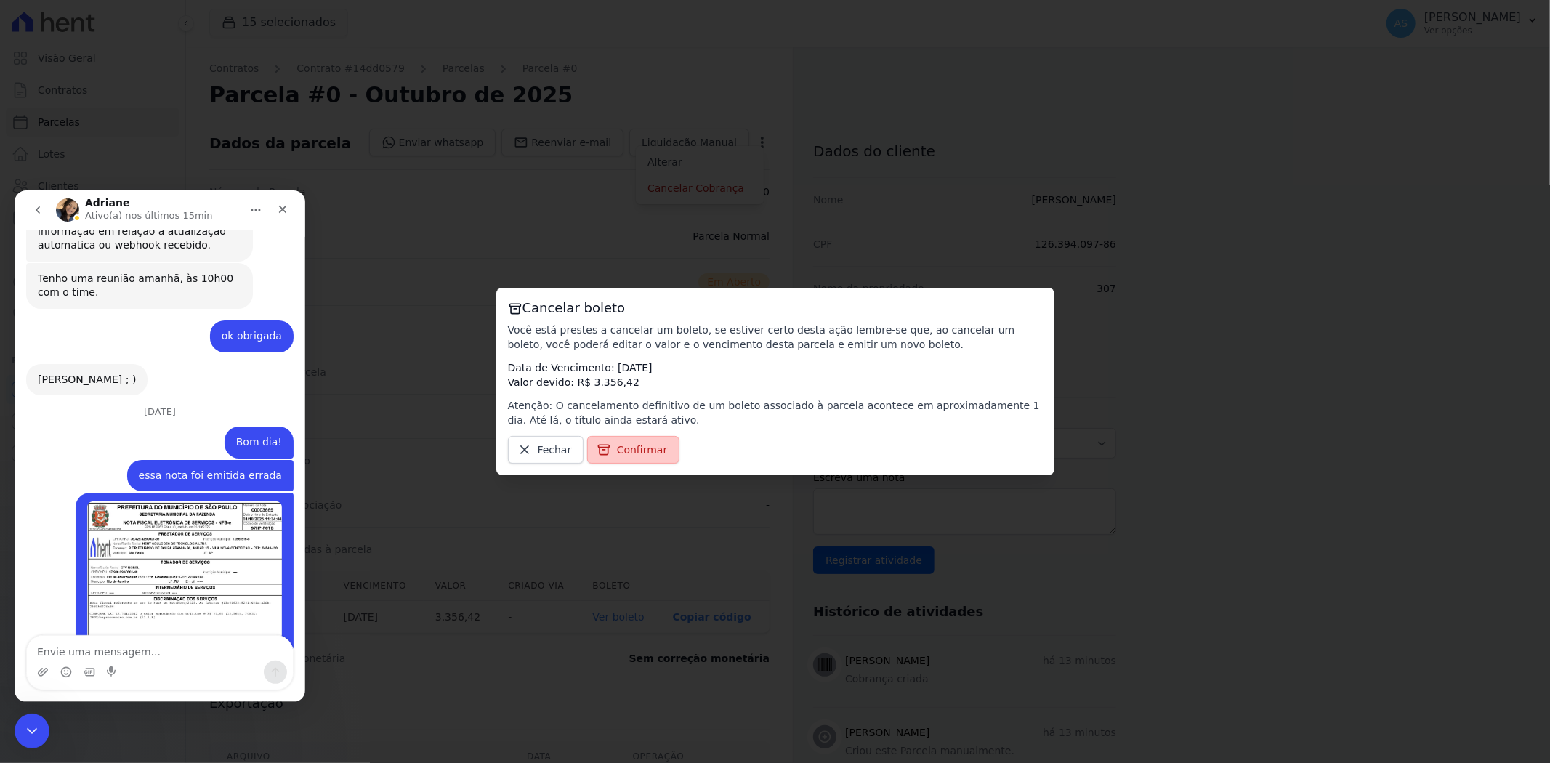
click at [631, 453] on span "Confirmar" at bounding box center [642, 450] width 51 height 15
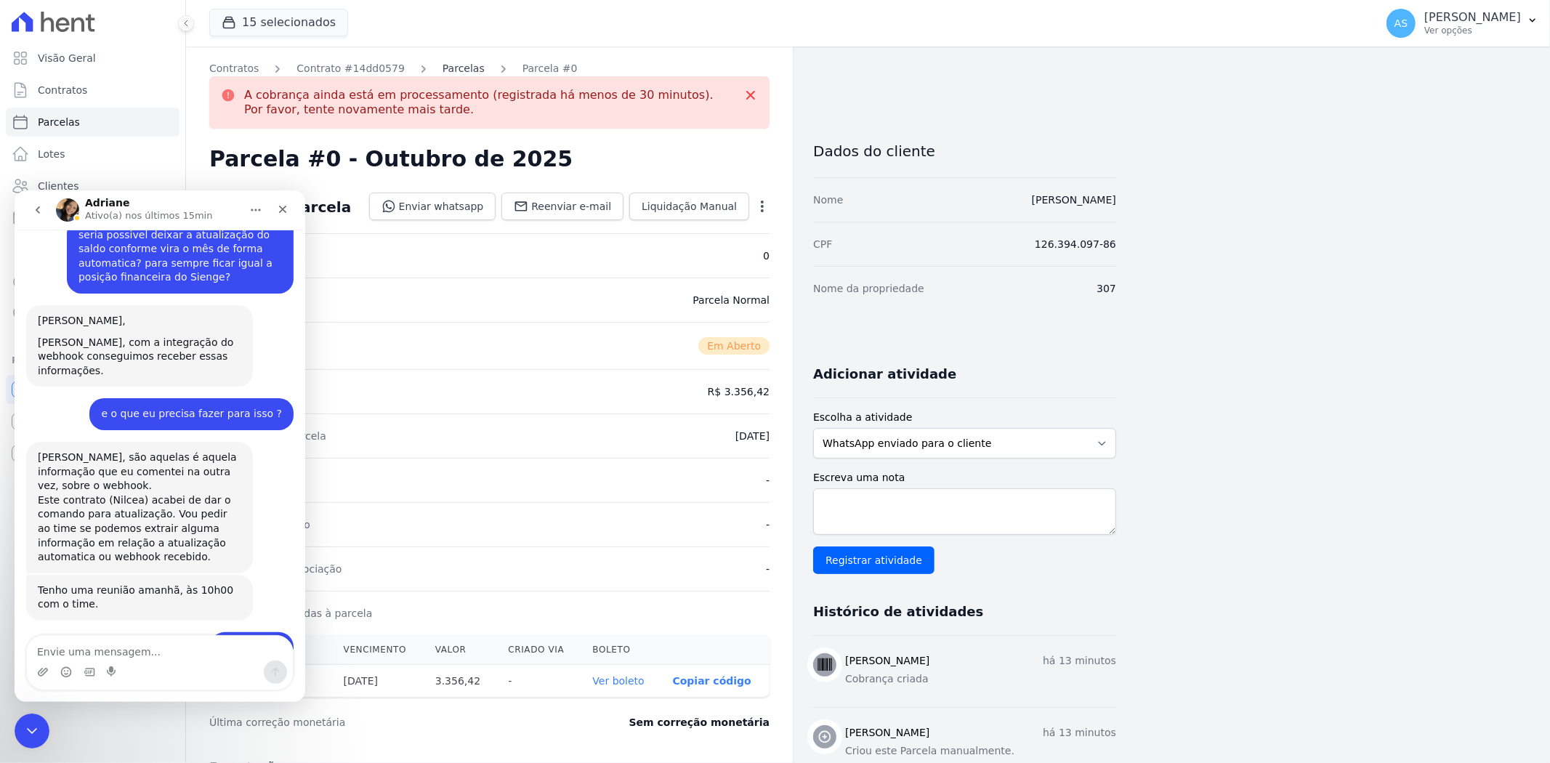
scroll to position [5695, 0]
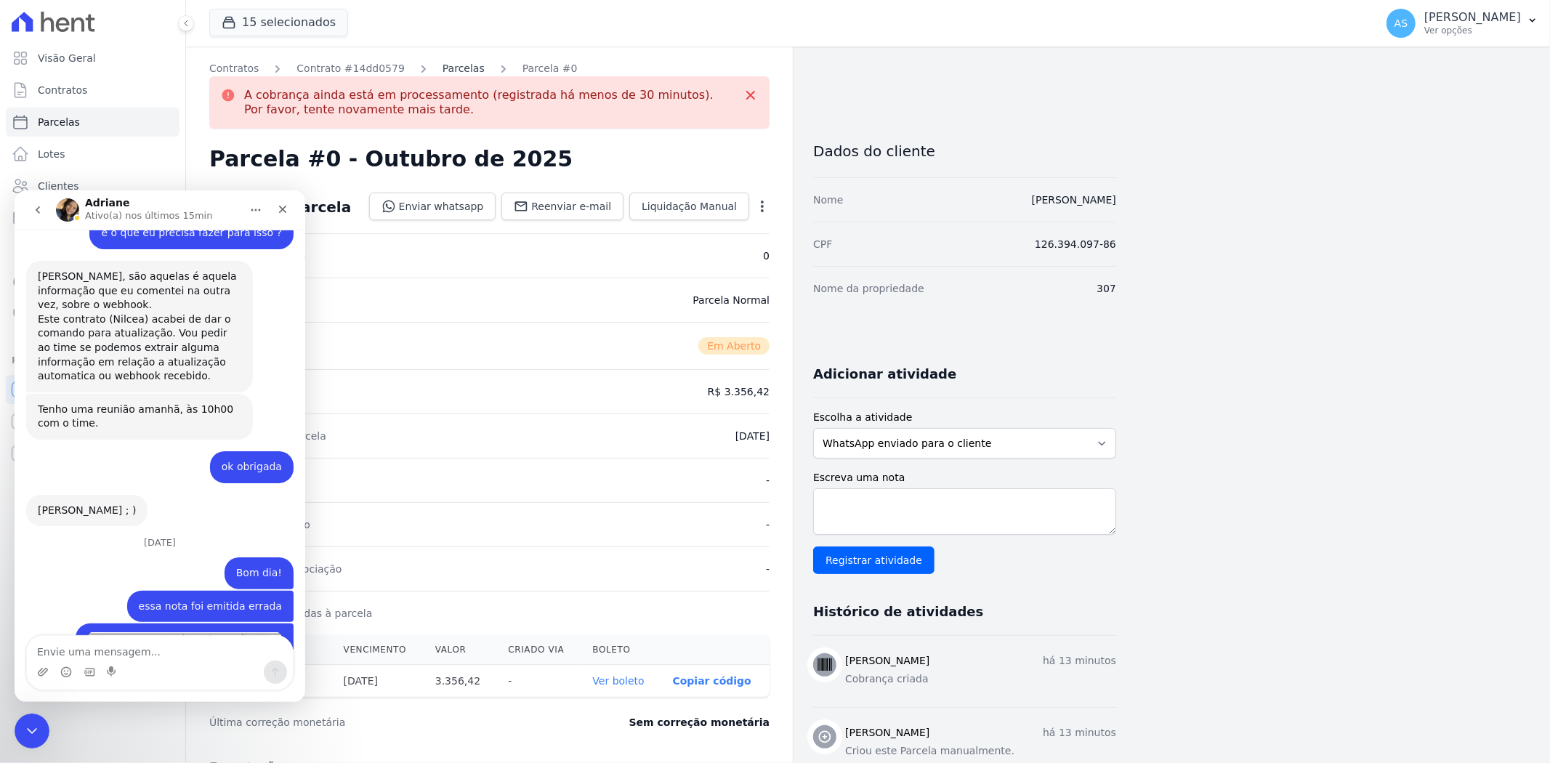
click at [443, 64] on link "Parcelas" at bounding box center [464, 68] width 42 height 15
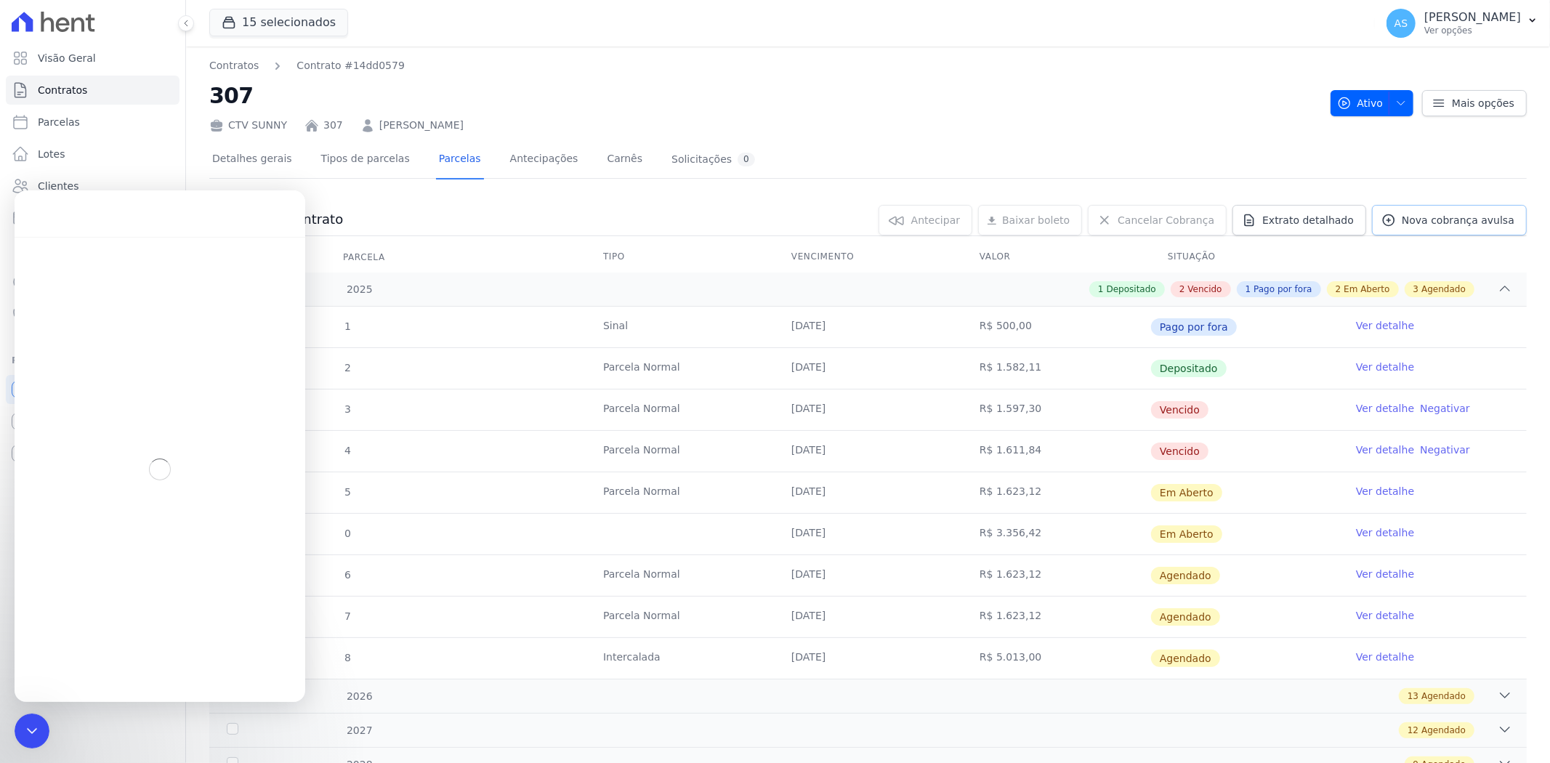
click at [1422, 221] on span "Nova cobrança avulsa" at bounding box center [1458, 220] width 113 height 15
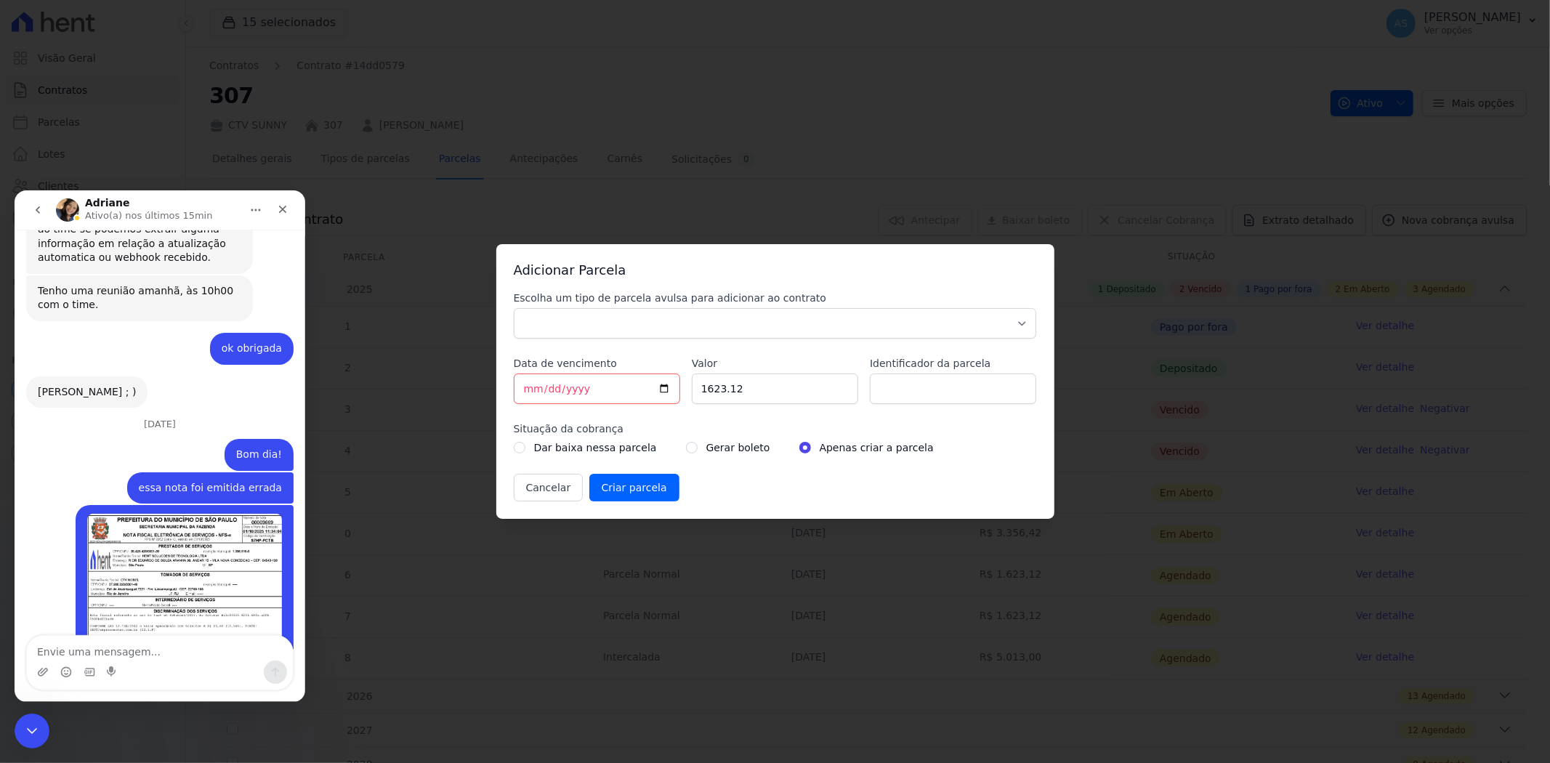
scroll to position [5825, 0]
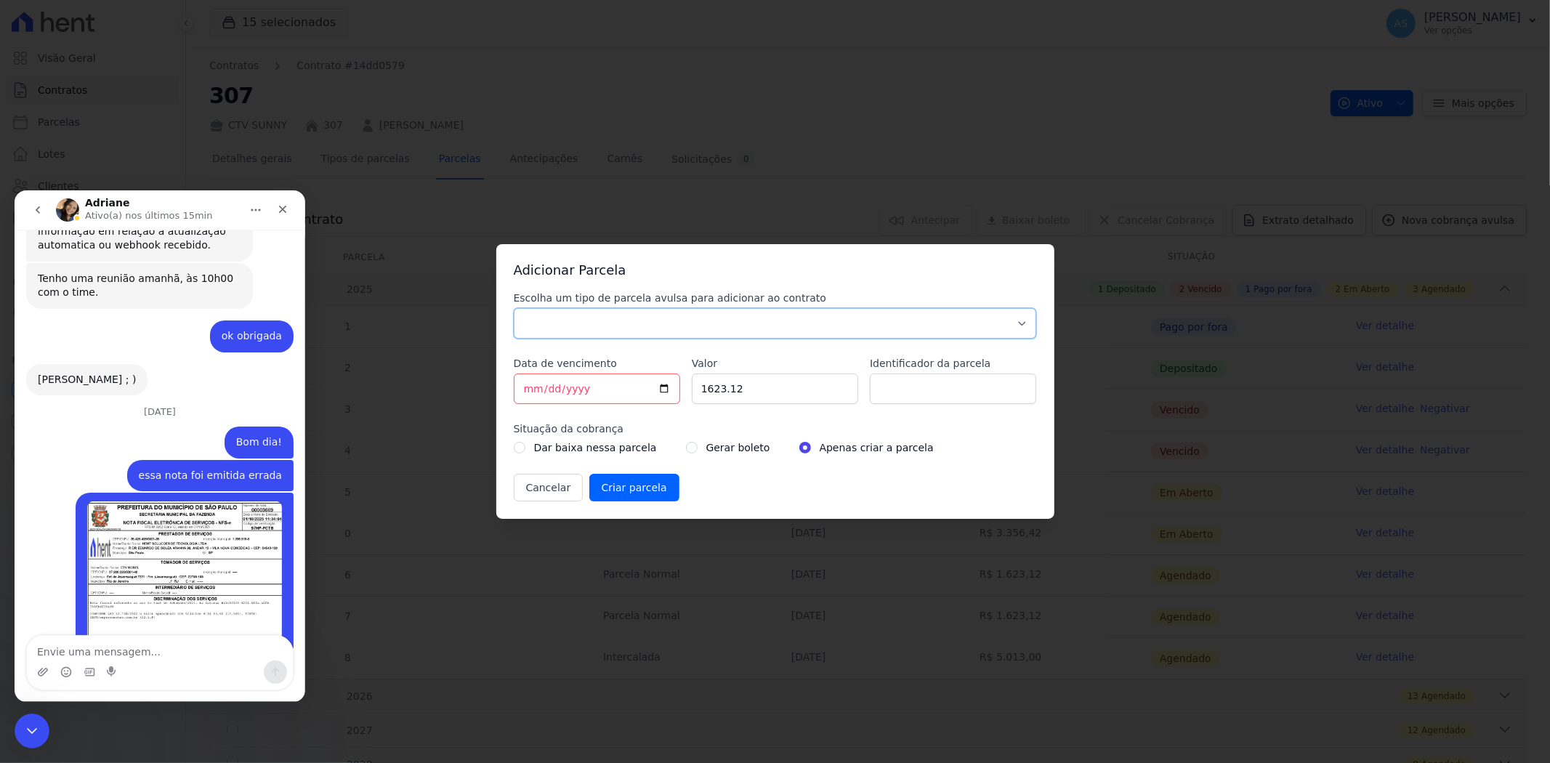
click at [563, 316] on select "Parcela Normal Sinal Caução Intercalada Chaves Pré Chaves Pós Chaves Taxas Quit…" at bounding box center [775, 323] width 523 height 31
select select "standard"
click at [514, 308] on select "Parcela Normal Sinal Caução Intercalada Chaves Pré Chaves Pós Chaves Taxas Quit…" at bounding box center [775, 323] width 523 height 31
click at [662, 385] on input "[DATE]" at bounding box center [597, 389] width 166 height 31
type input "[DATE]"
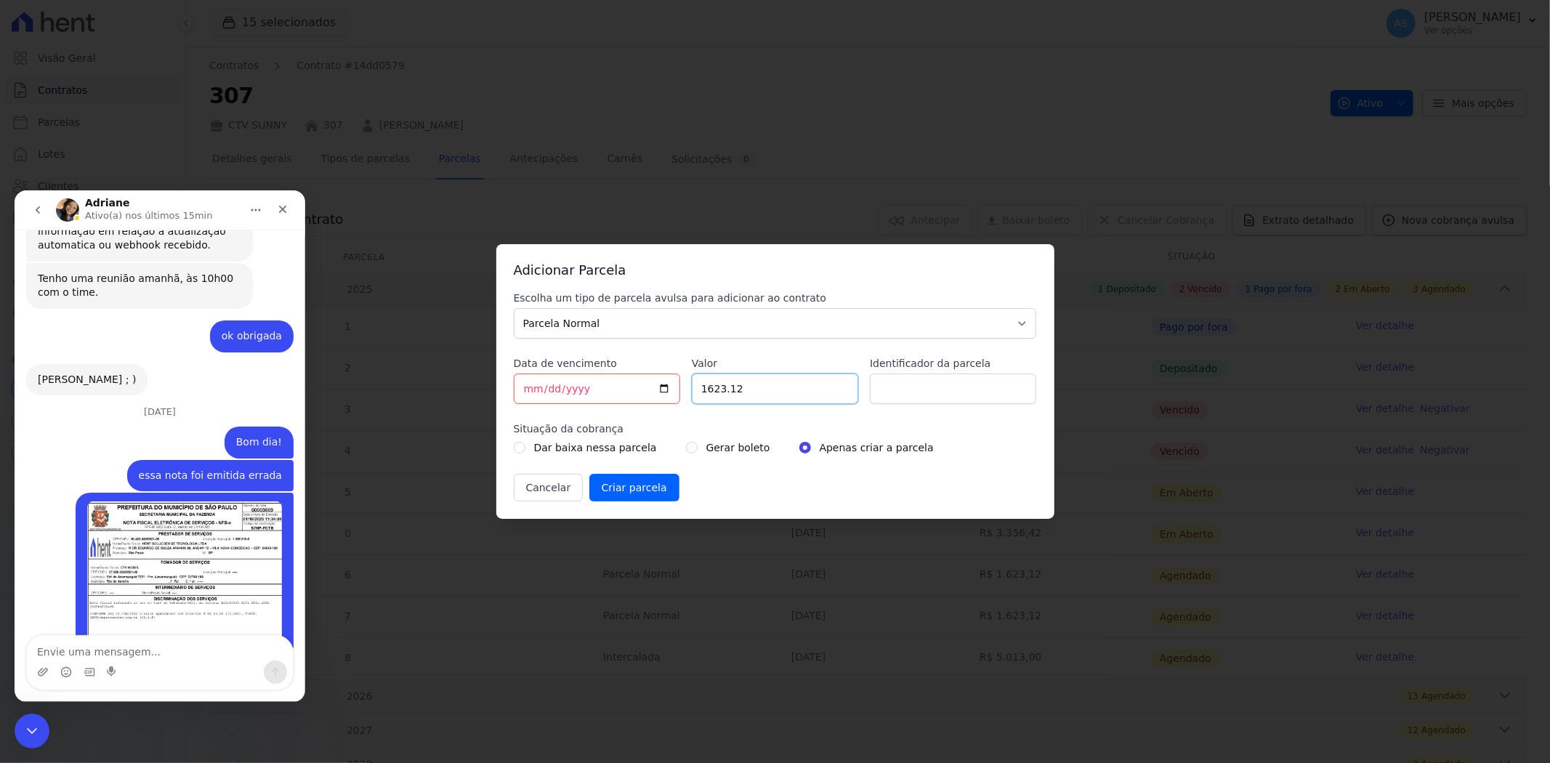
drag, startPoint x: 635, startPoint y: 395, endPoint x: 591, endPoint y: 400, distance: 44.6
click at [591, 400] on div "Escolha um tipo de parcela avulsa para adicionar ao contrato Parcela Normal Sin…" at bounding box center [775, 396] width 523 height 211
type input "1686.49"
click at [916, 390] on input "Identificador da parcela" at bounding box center [953, 389] width 166 height 31
click at [945, 388] on input "PARCELA [DATE]" at bounding box center [953, 389] width 166 height 31
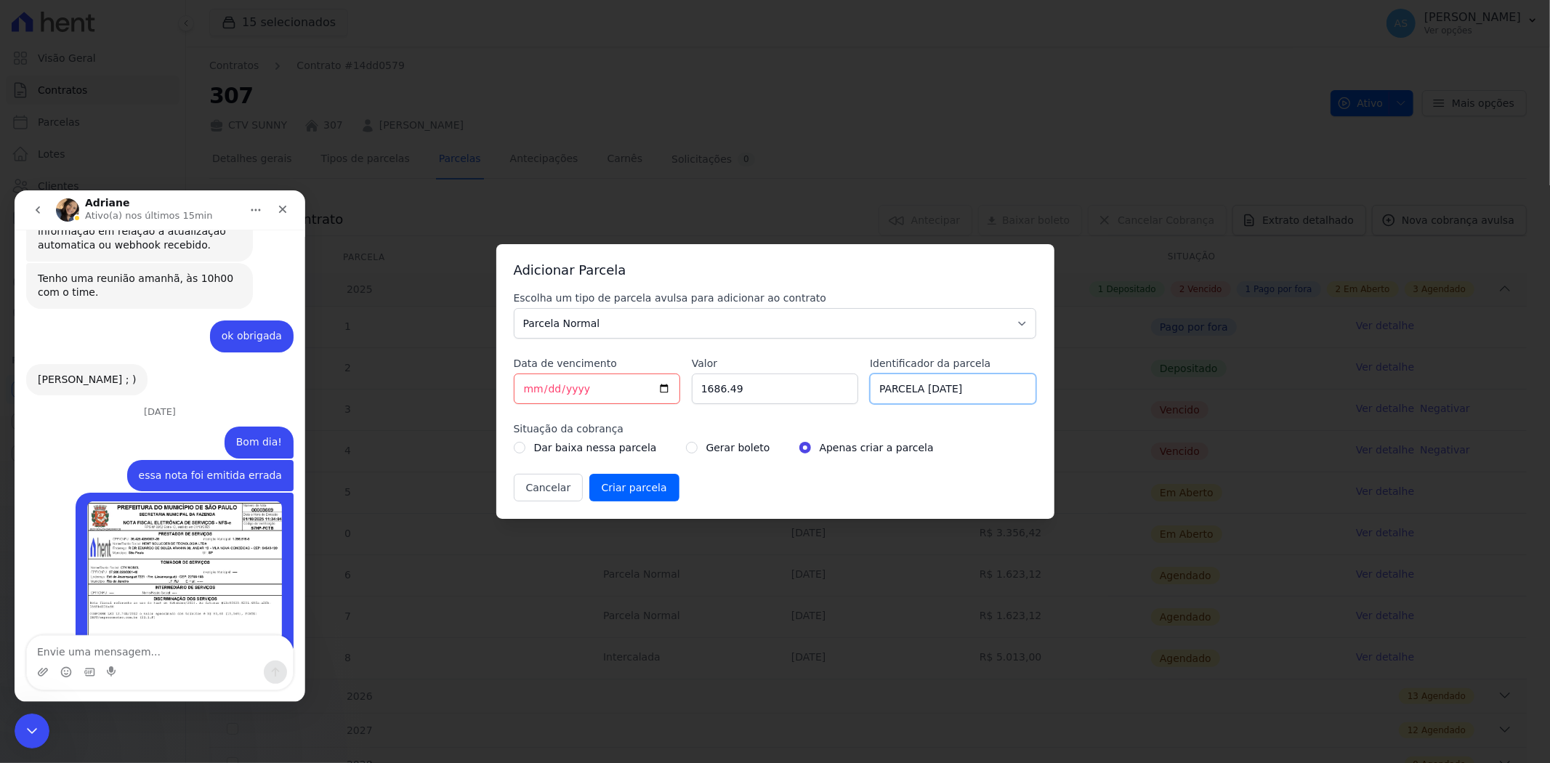
type input "PARCELA [DATE]"
click at [686, 448] on input "radio" at bounding box center [692, 448] width 12 height 12
radio input "true"
click at [619, 494] on input "Criar parcela" at bounding box center [634, 488] width 90 height 28
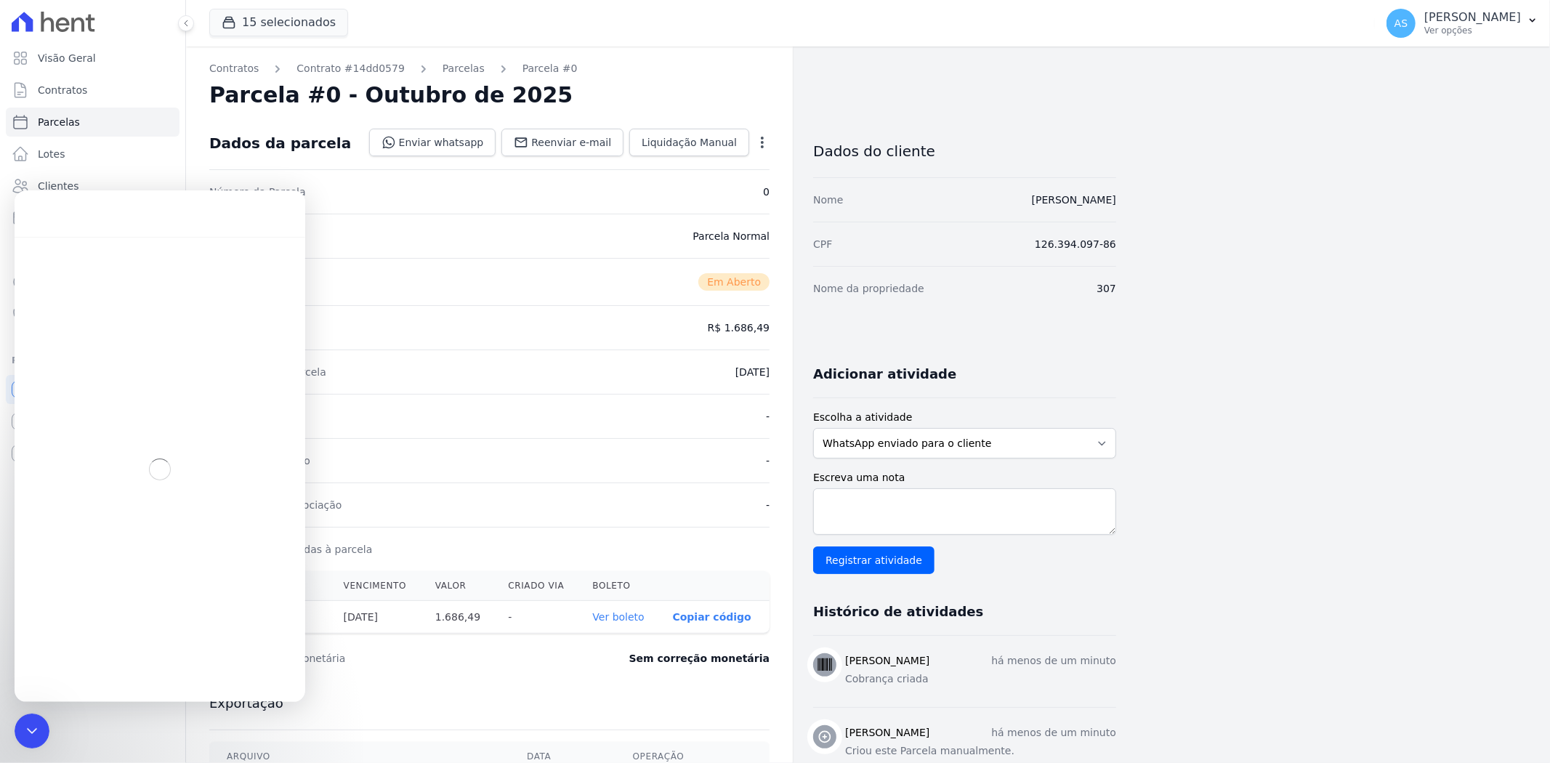
click at [624, 621] on link "Ver boleto" at bounding box center [618, 617] width 52 height 12
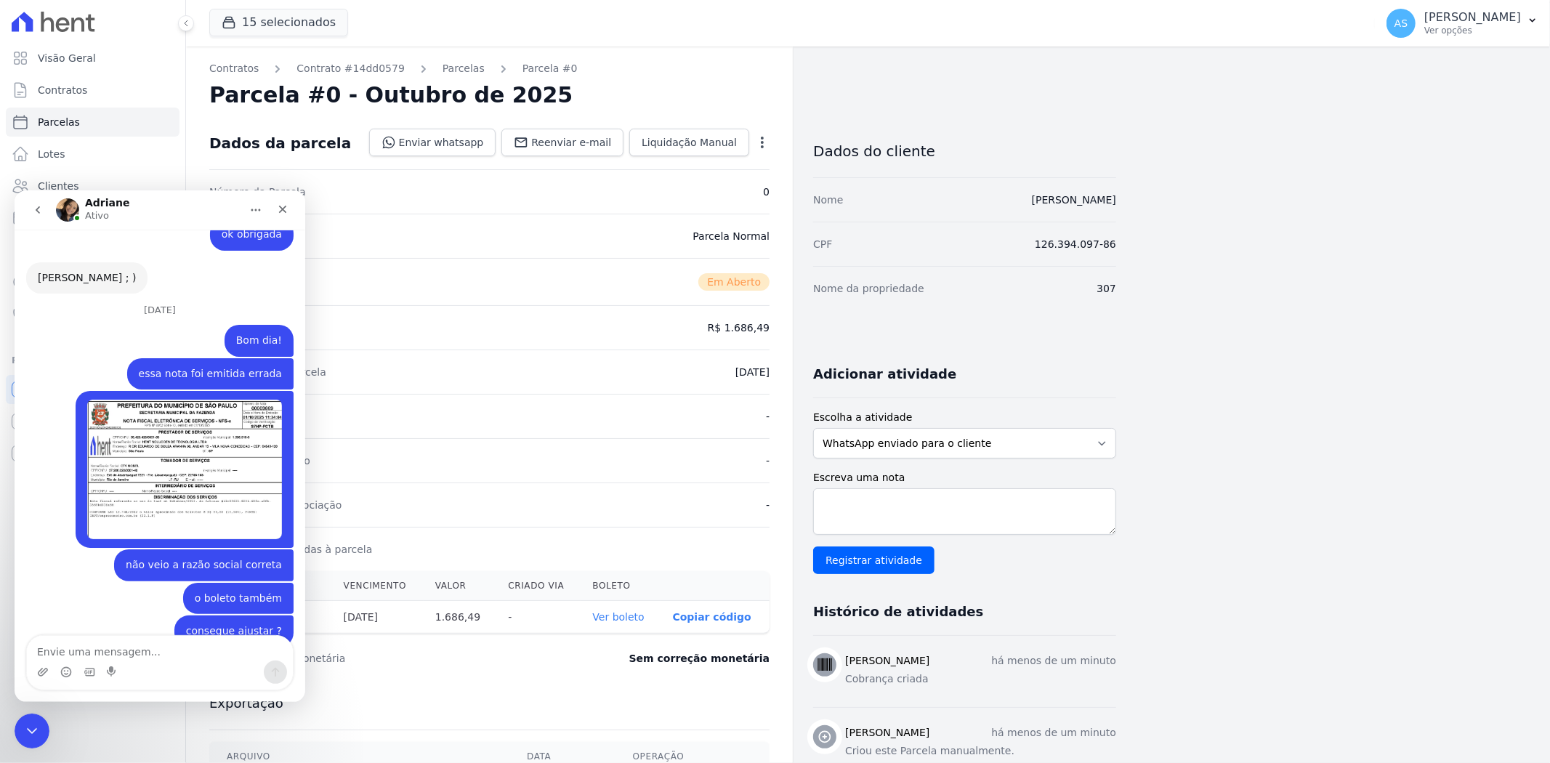
scroll to position [5933, 0]
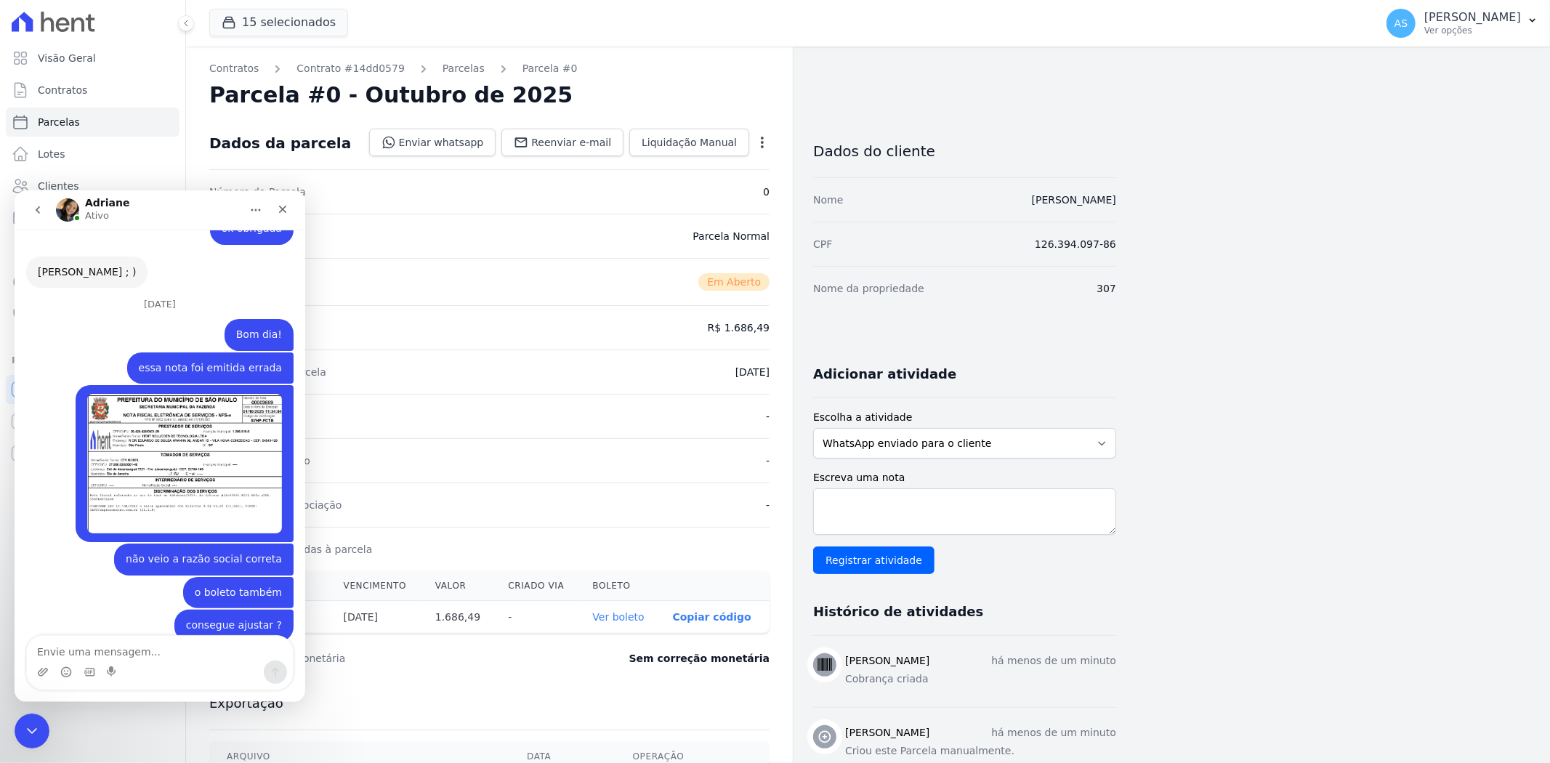
drag, startPoint x: 176, startPoint y: 329, endPoint x: 67, endPoint y: 331, distance: 109.1
click at [67, 712] on div "Por favor encaminhar um e-mail para a [PERSON_NAME]: [EMAIL_ADDRESS][DOMAIN_NAM…" at bounding box center [140, 733] width 204 height 43
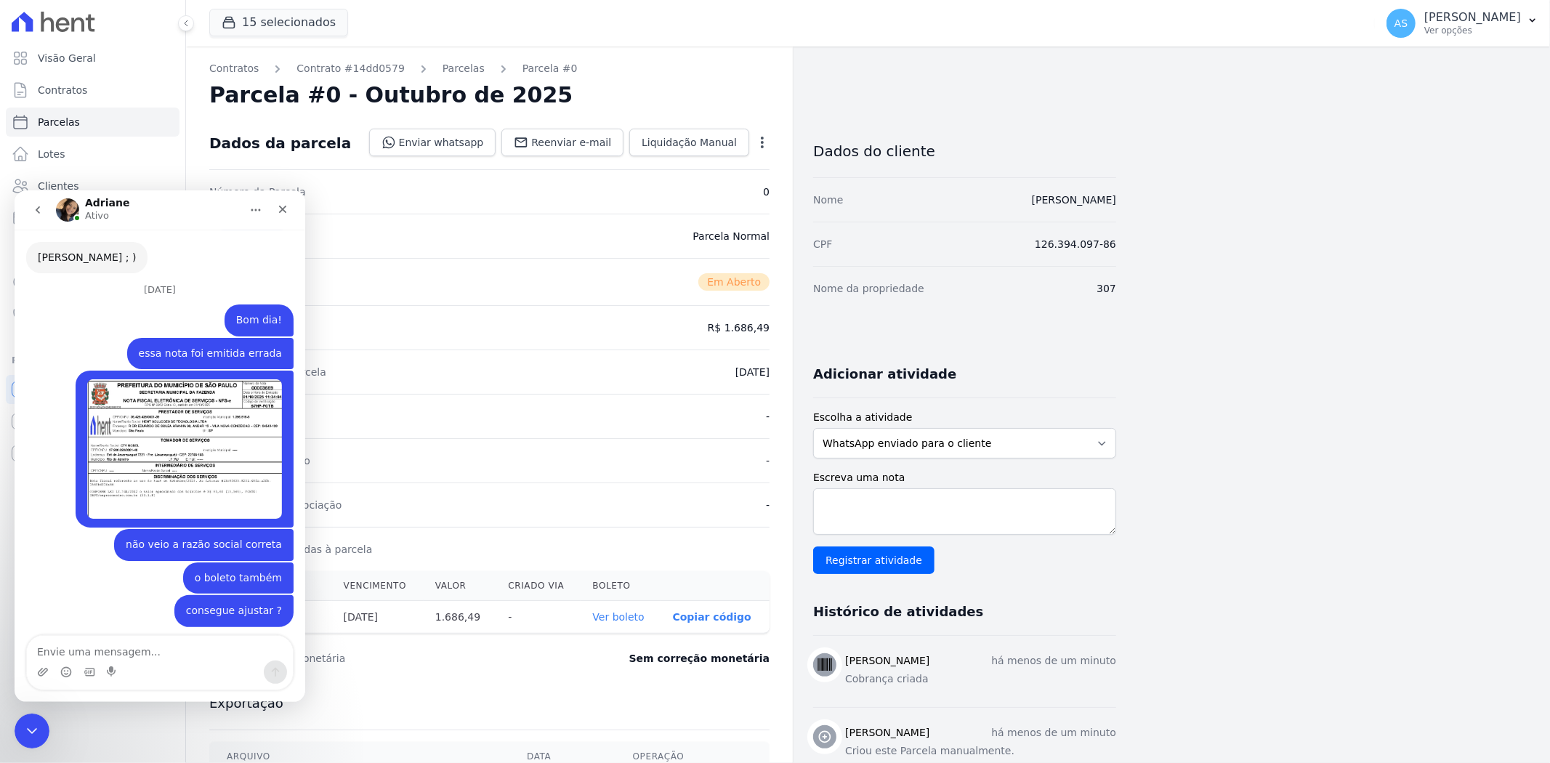
copy link "[EMAIL_ADDRESS][DOMAIN_NAME]"
click at [1513, 22] on p "[PERSON_NAME]" at bounding box center [1473, 17] width 97 height 15
click at [1411, 97] on link "Faturas" at bounding box center [1457, 95] width 186 height 26
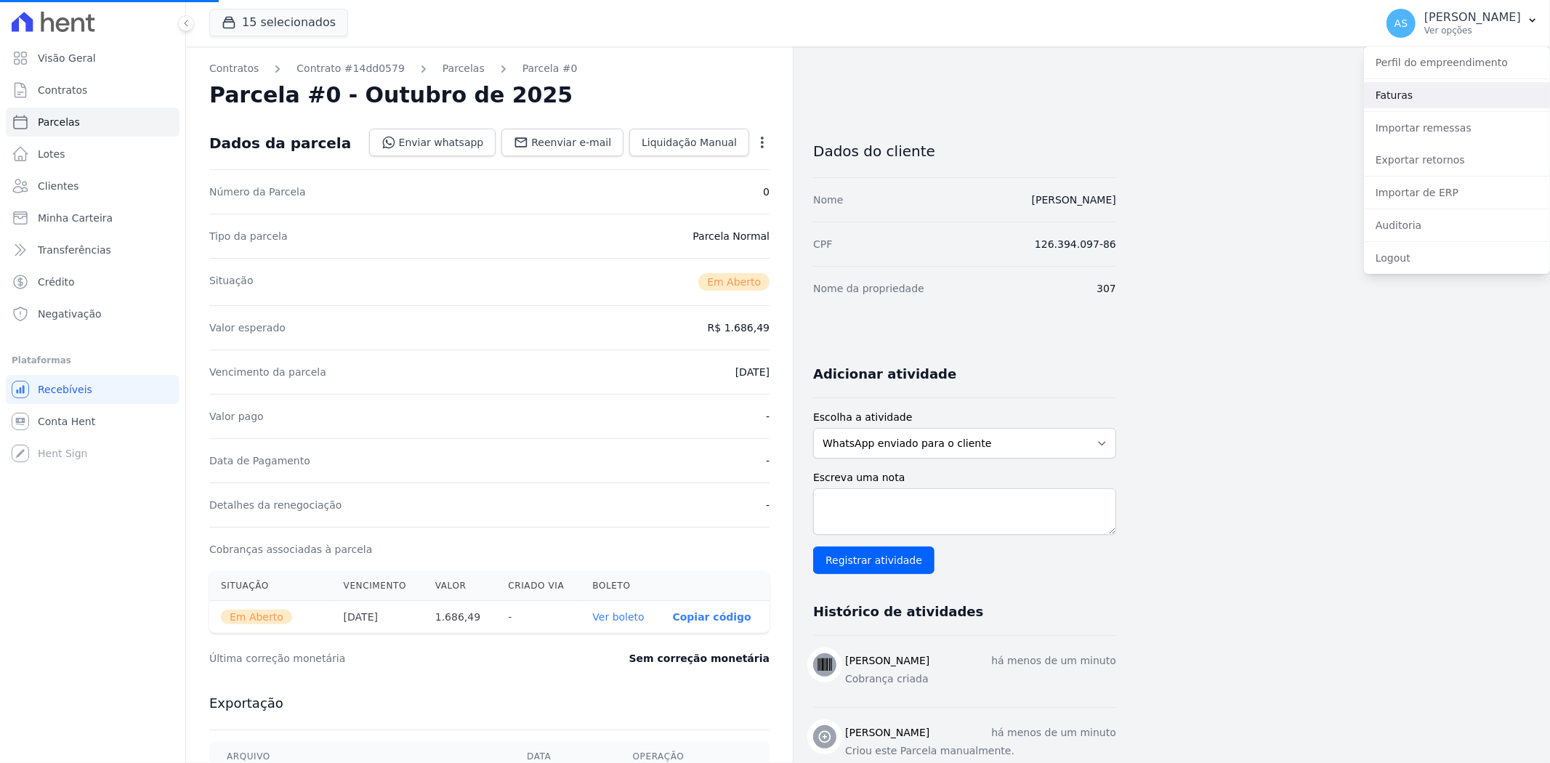
click at [1386, 96] on link "Faturas" at bounding box center [1457, 95] width 186 height 26
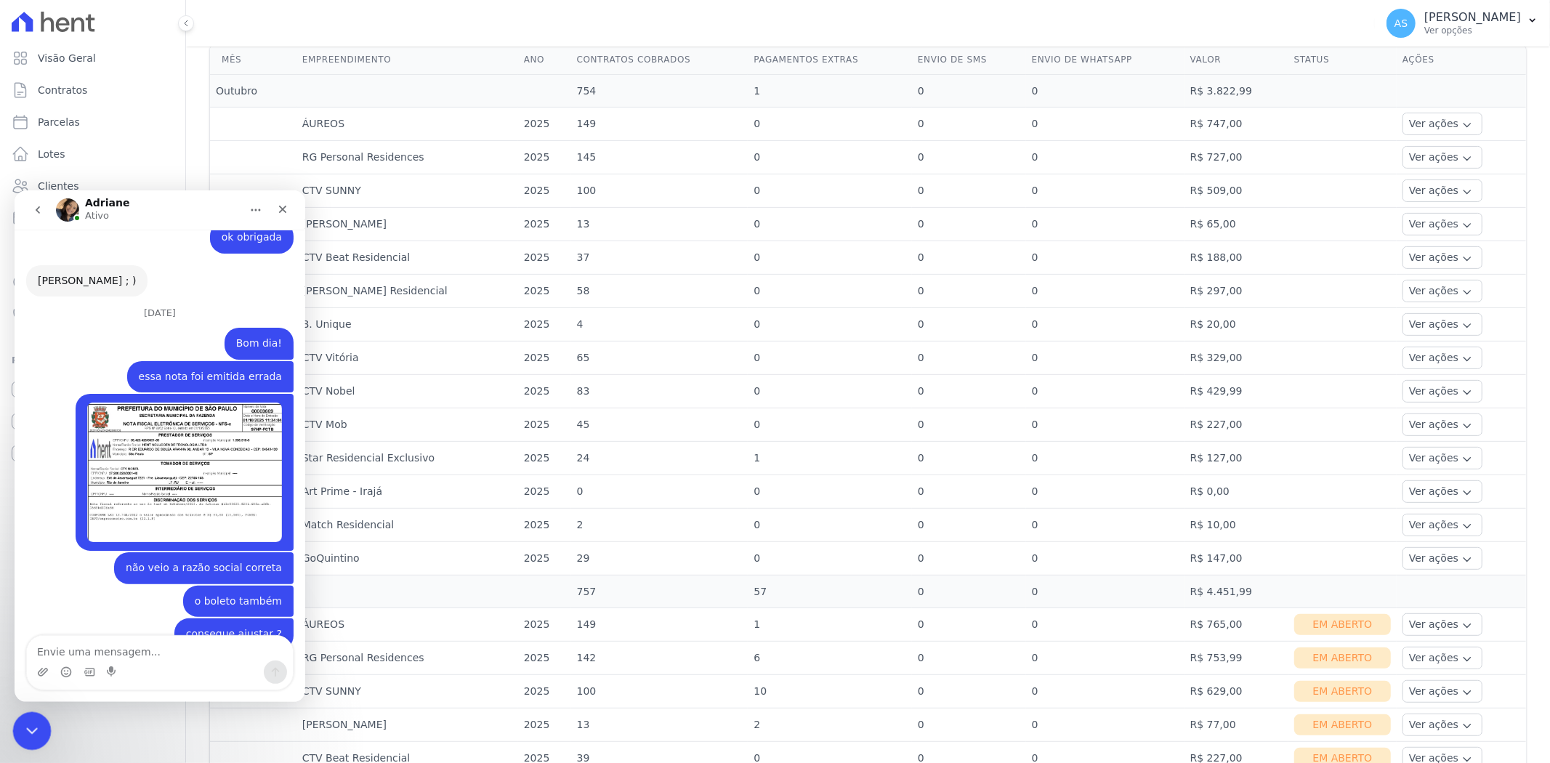
scroll to position [5933, 0]
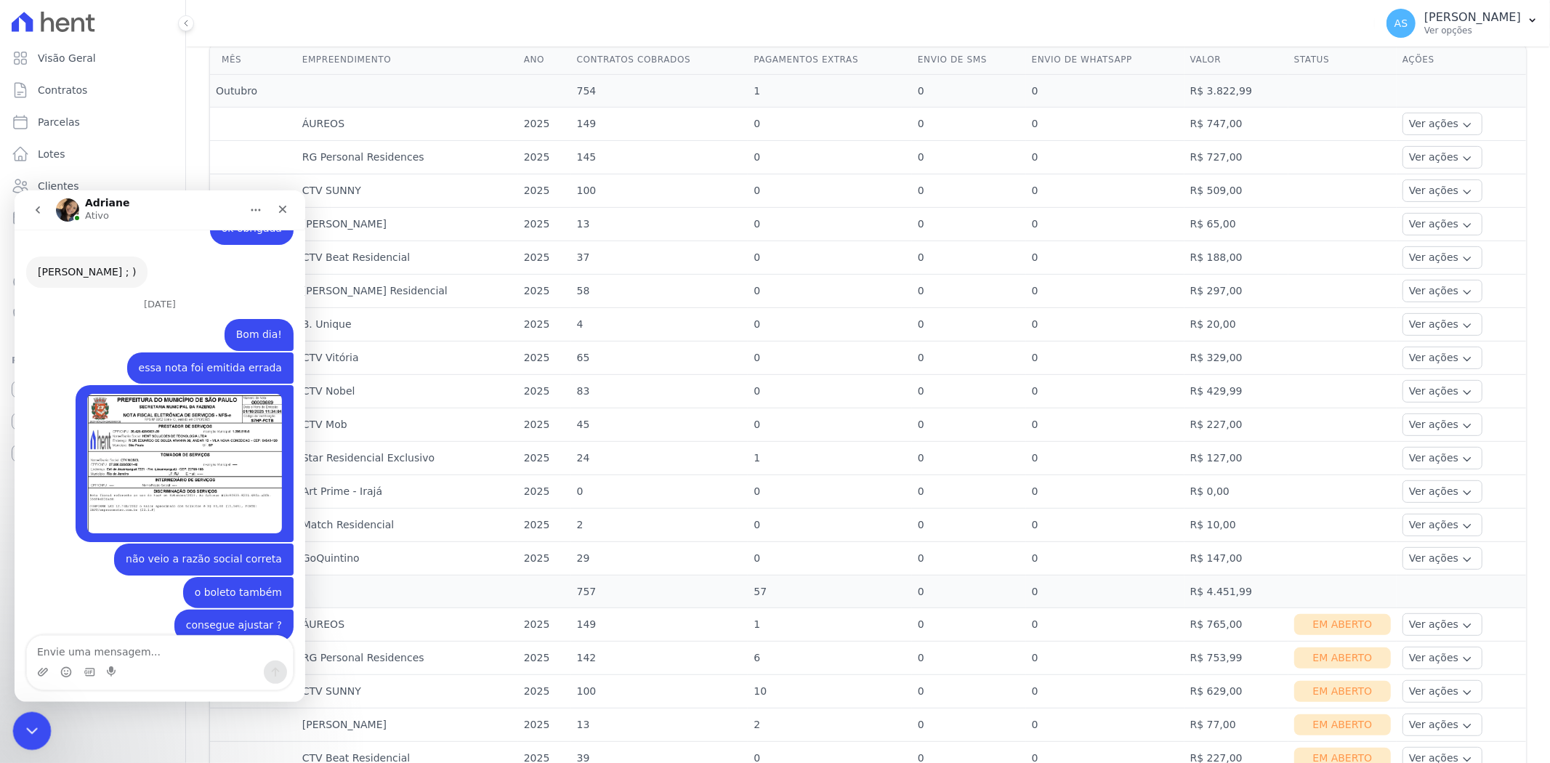
click at [30, 712] on div "Fechar mensagem da Intercom" at bounding box center [29, 729] width 35 height 35
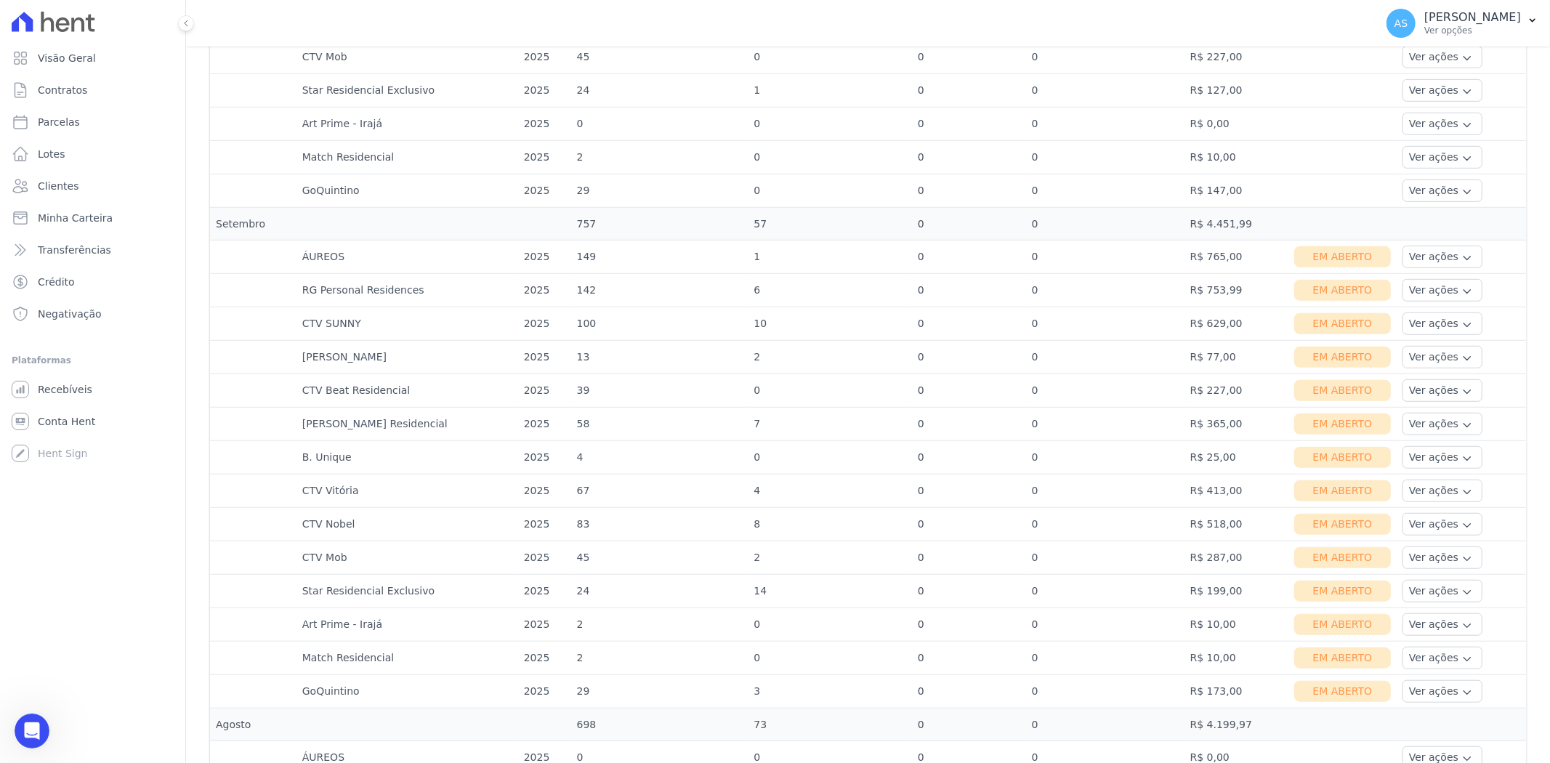
scroll to position [807, 0]
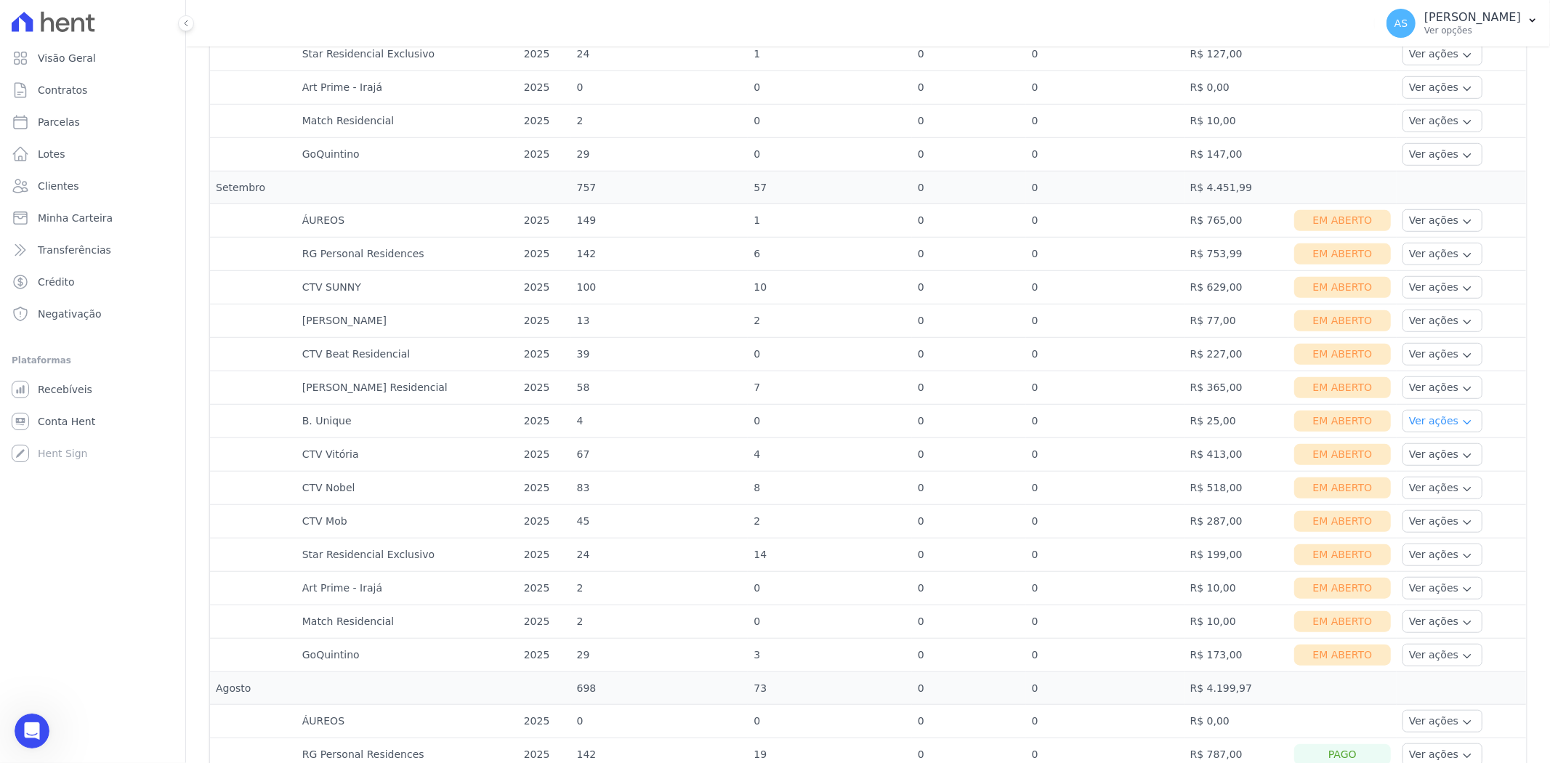
click at [1451, 425] on button "Ver ações" at bounding box center [1443, 421] width 80 height 23
click at [1422, 481] on link "Nota fiscal eletrônica" at bounding box center [1463, 479] width 108 height 15
click at [1413, 456] on link "Ver boleto" at bounding box center [1463, 461] width 108 height 15
